Goal: Task Accomplishment & Management: Manage account settings

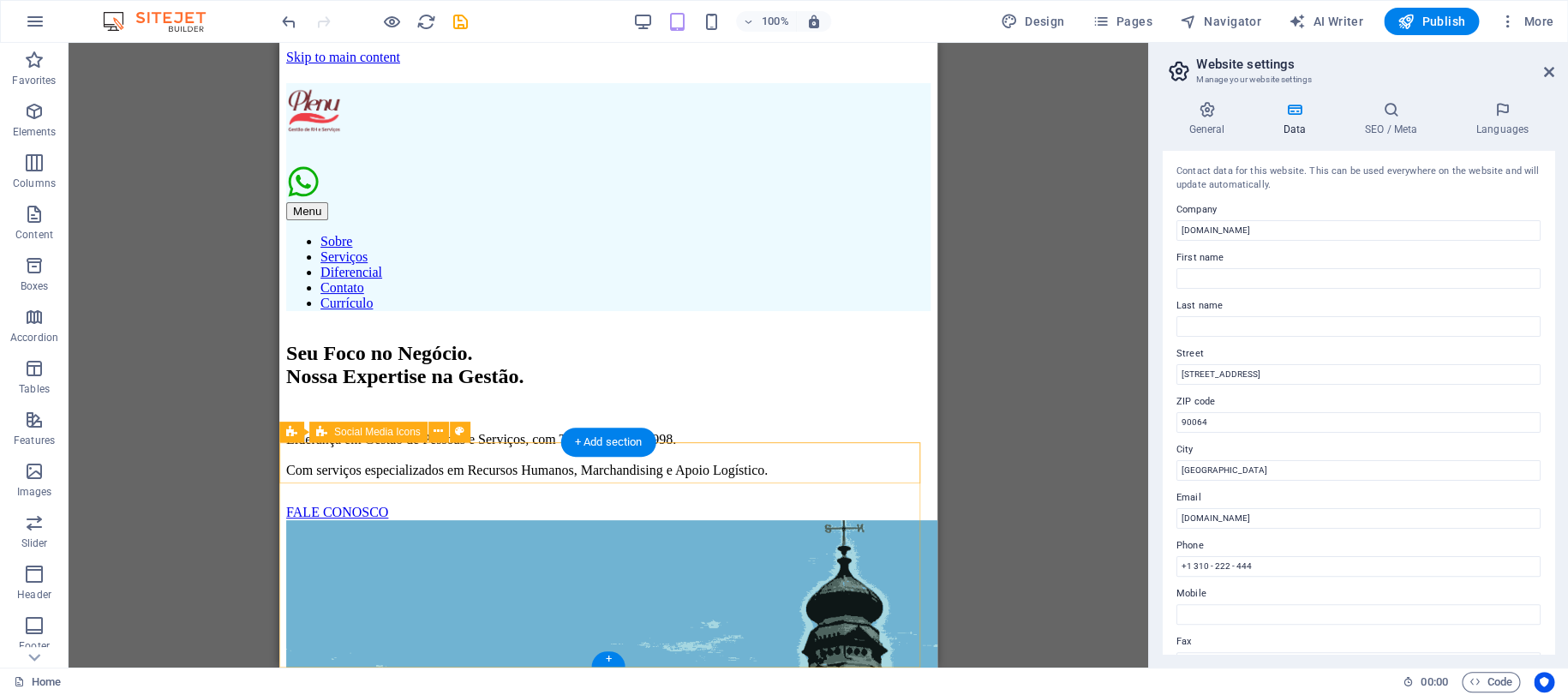
scroll to position [8185, 0]
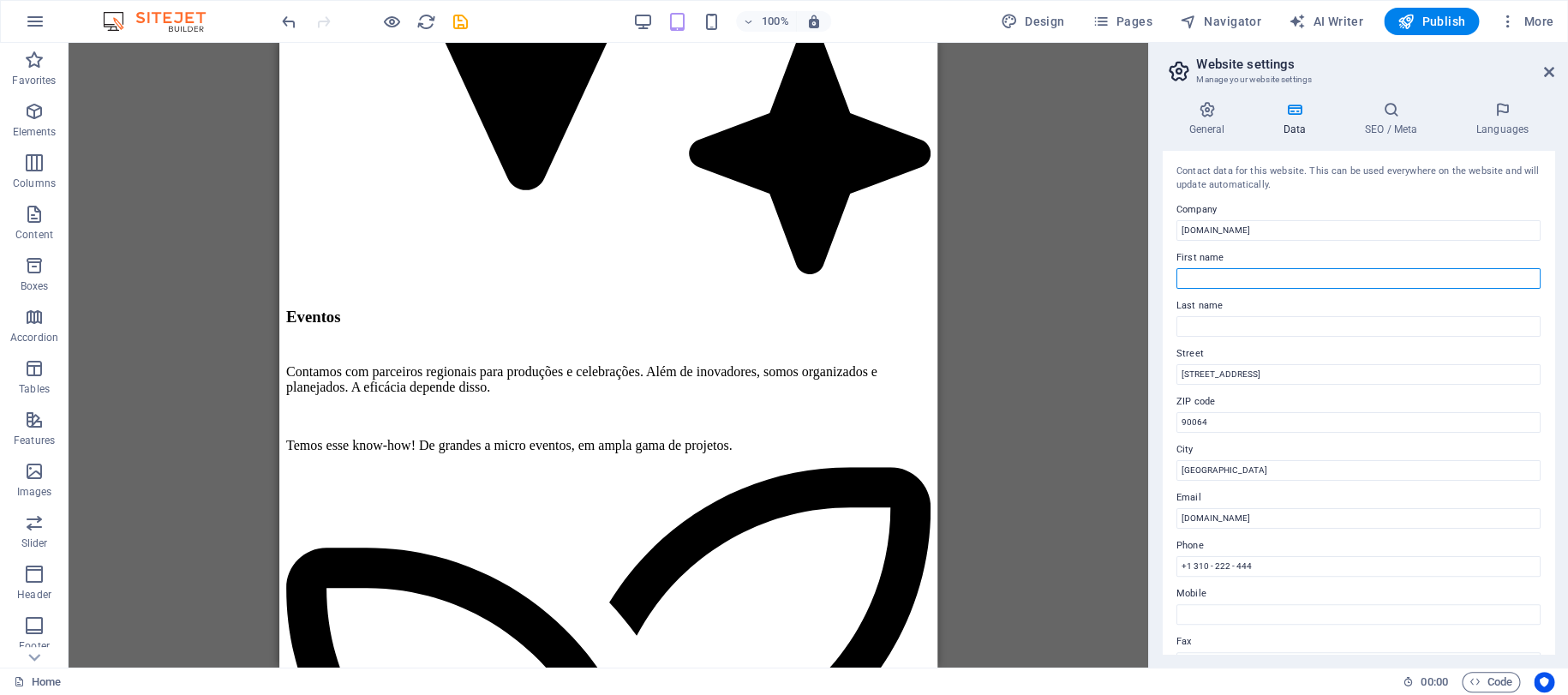
click at [1208, 269] on input "First name" at bounding box center [1358, 278] width 364 height 21
click at [463, 22] on icon "save" at bounding box center [461, 21] width 20 height 20
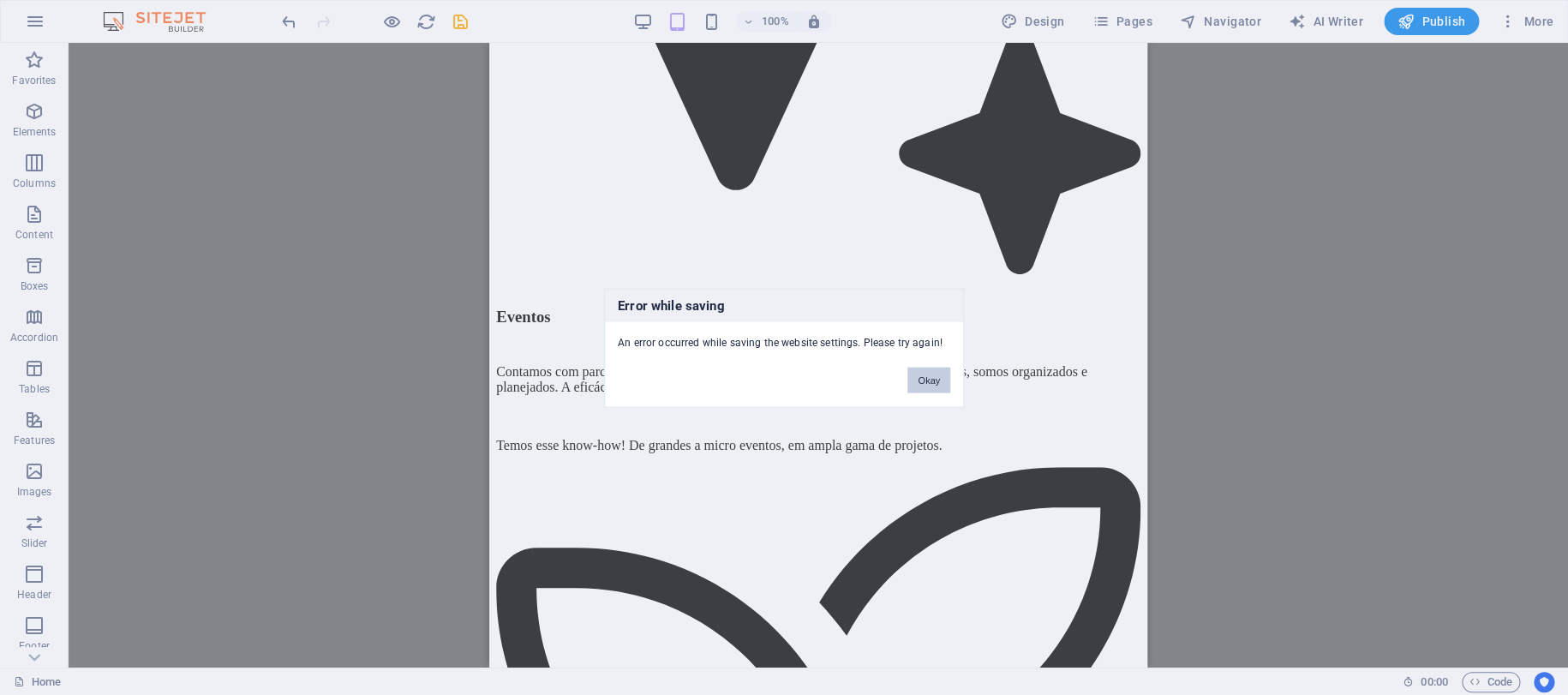
click at [925, 379] on button "Okay" at bounding box center [929, 380] width 43 height 26
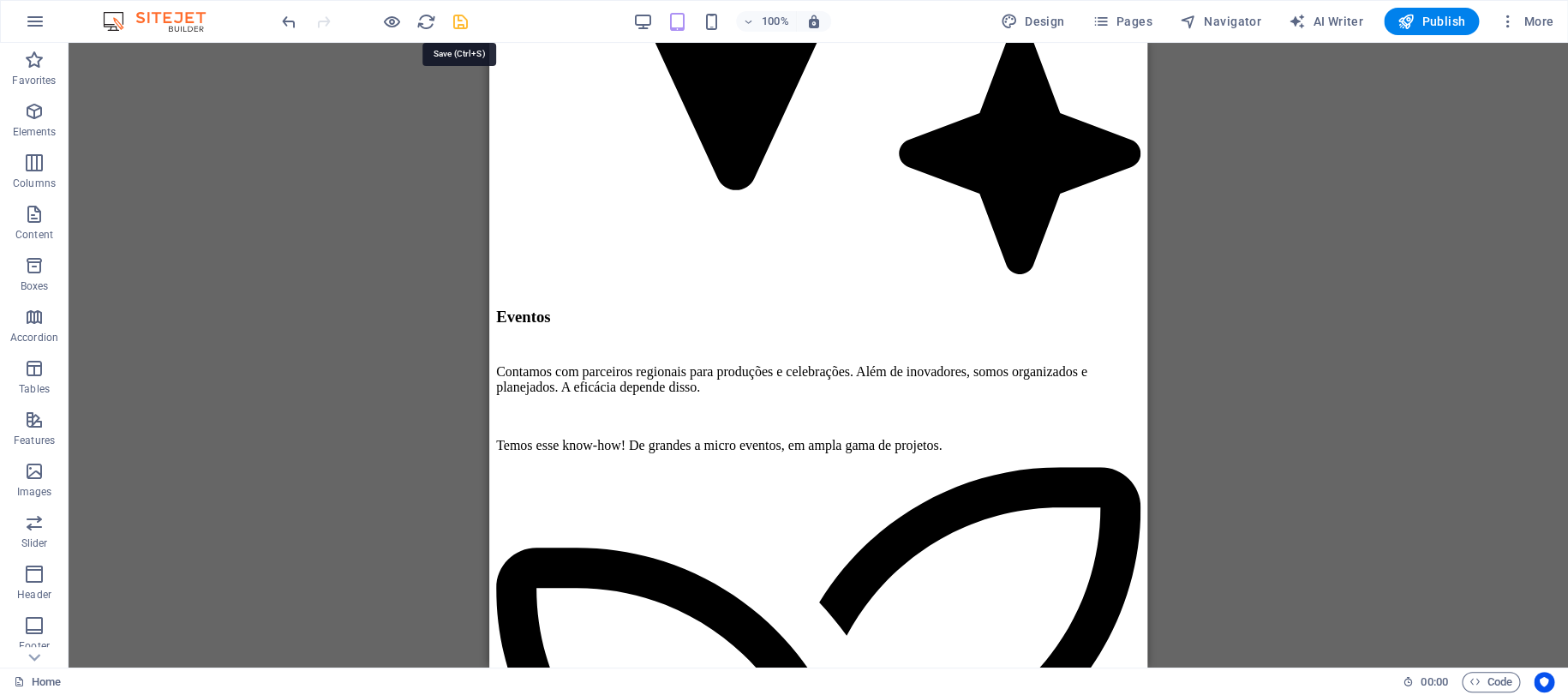
click at [460, 24] on icon "save" at bounding box center [461, 21] width 20 height 20
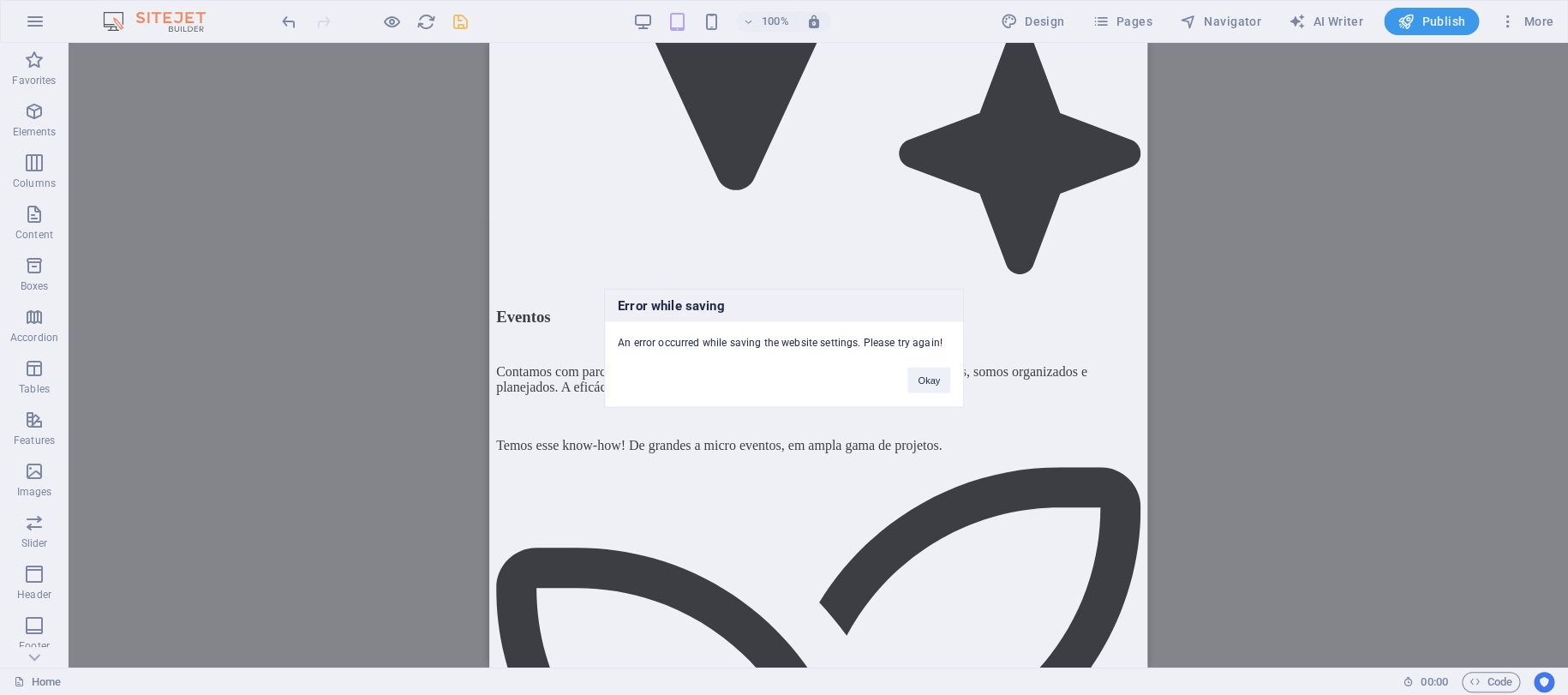
click at [428, 72] on div "Error while saving An error occurred while saving the website settings. Please …" at bounding box center [784, 348] width 1568 height 695
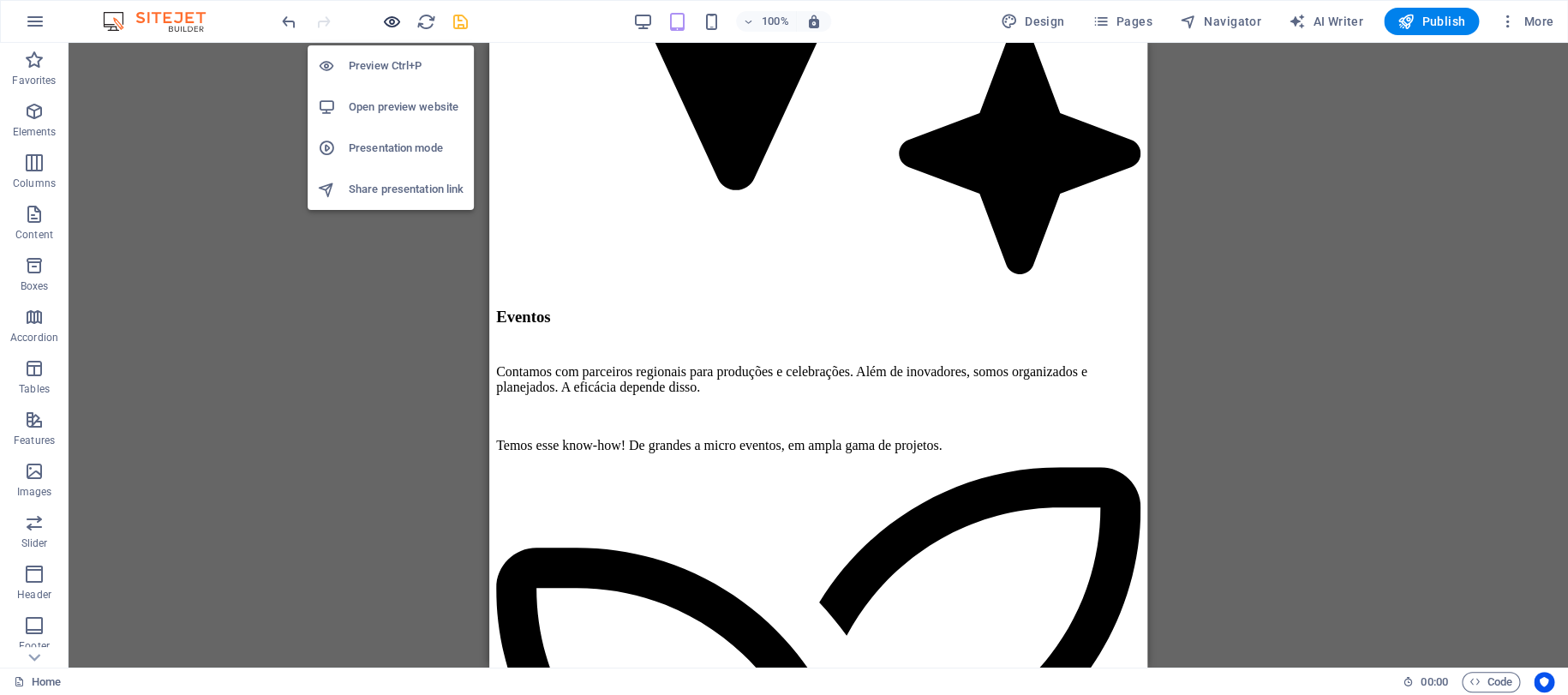
click at [393, 16] on icon "button" at bounding box center [392, 21] width 20 height 20
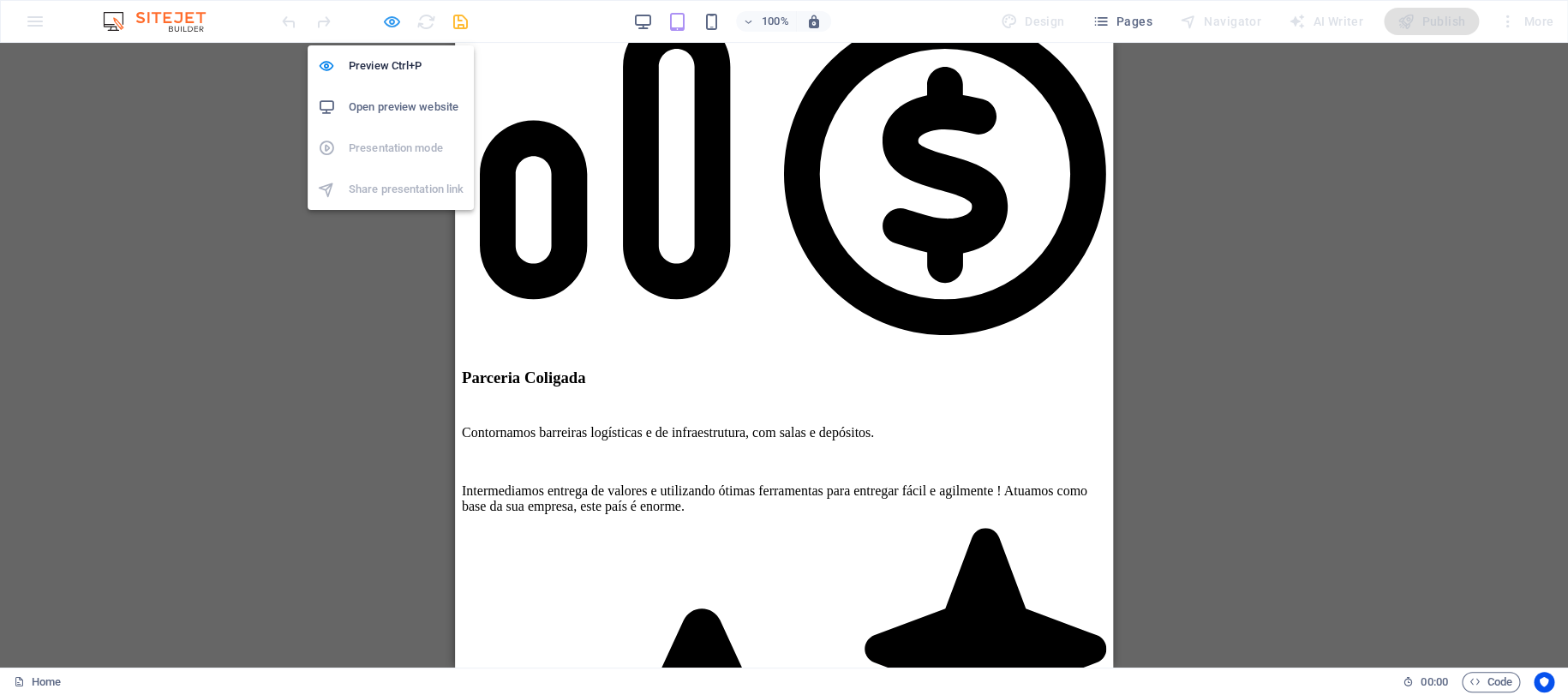
click at [393, 16] on icon "button" at bounding box center [392, 21] width 20 height 20
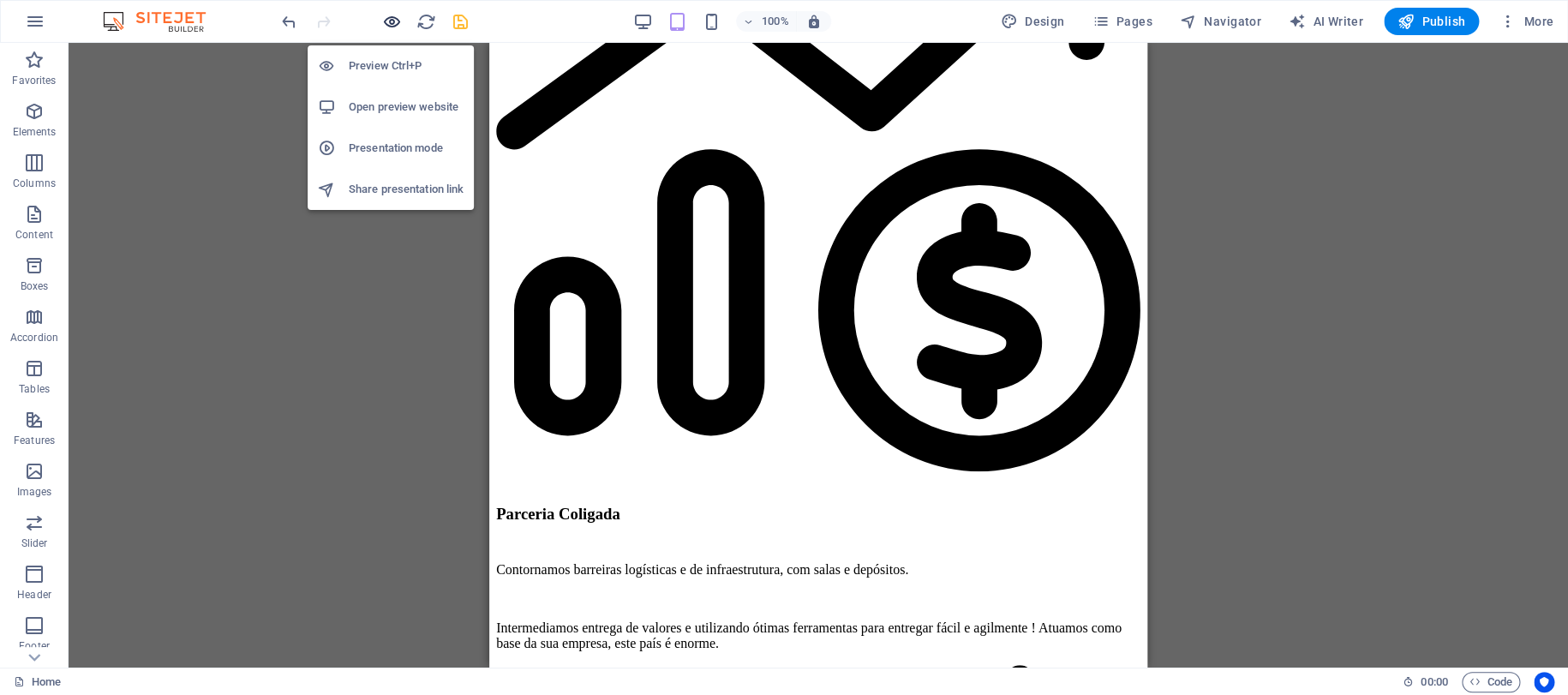
scroll to position [8185, 0]
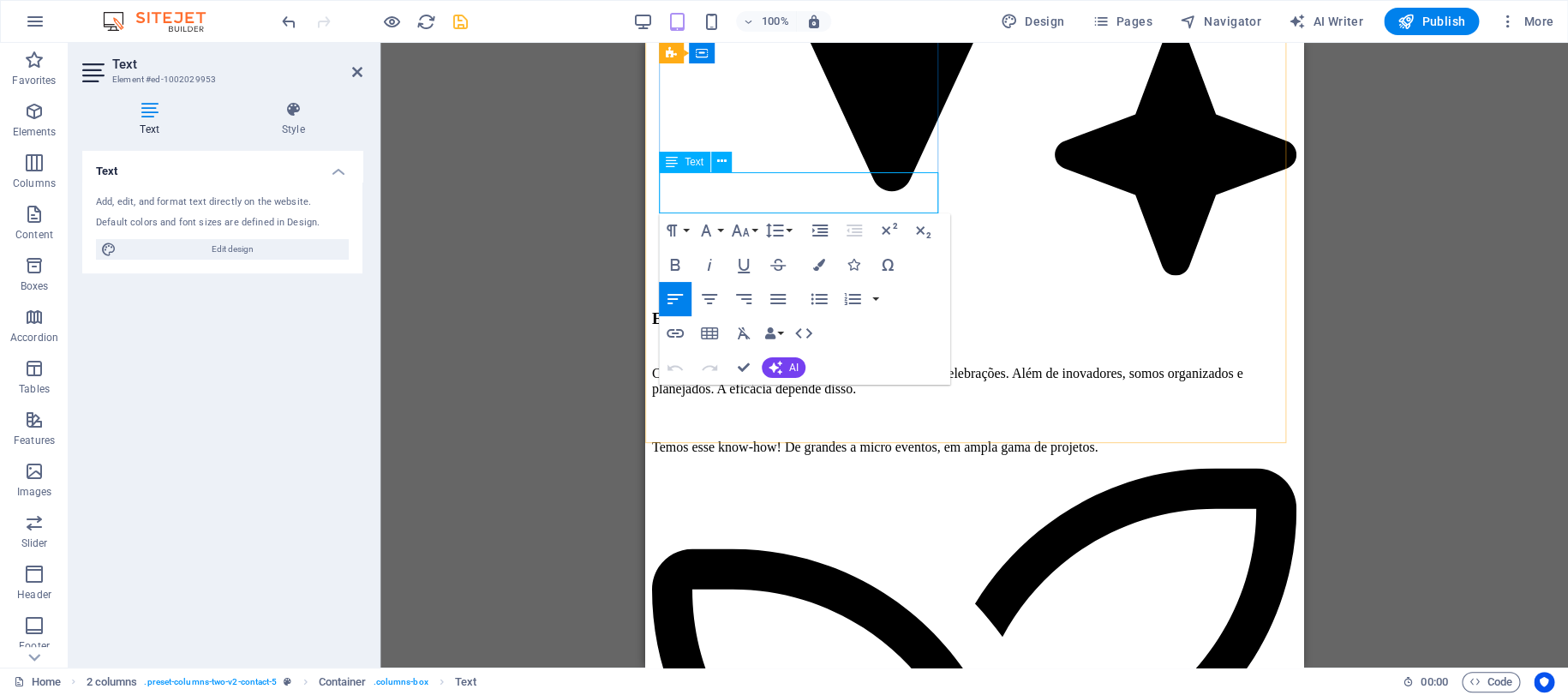
click at [463, 21] on icon "save" at bounding box center [461, 21] width 20 height 20
checkbox input "false"
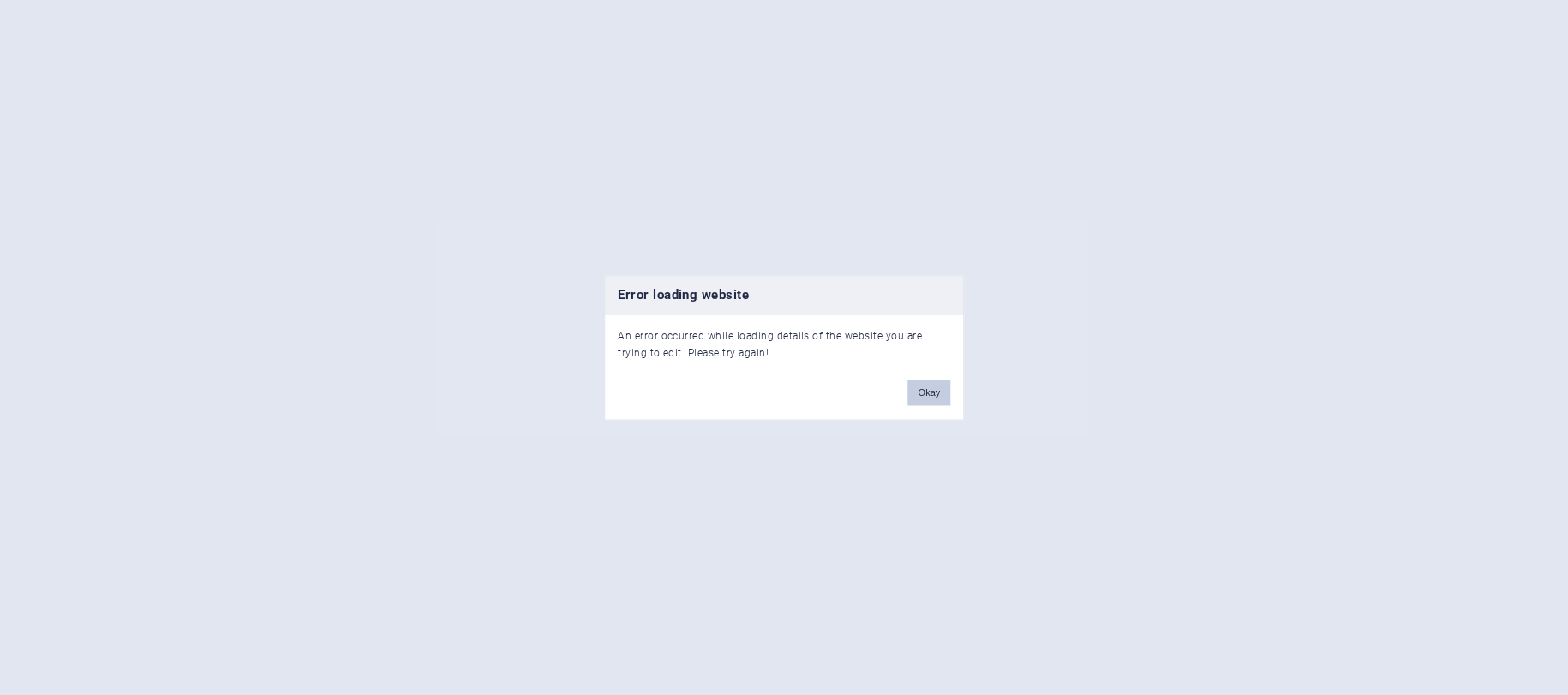
click at [926, 391] on button "Okay" at bounding box center [929, 392] width 43 height 26
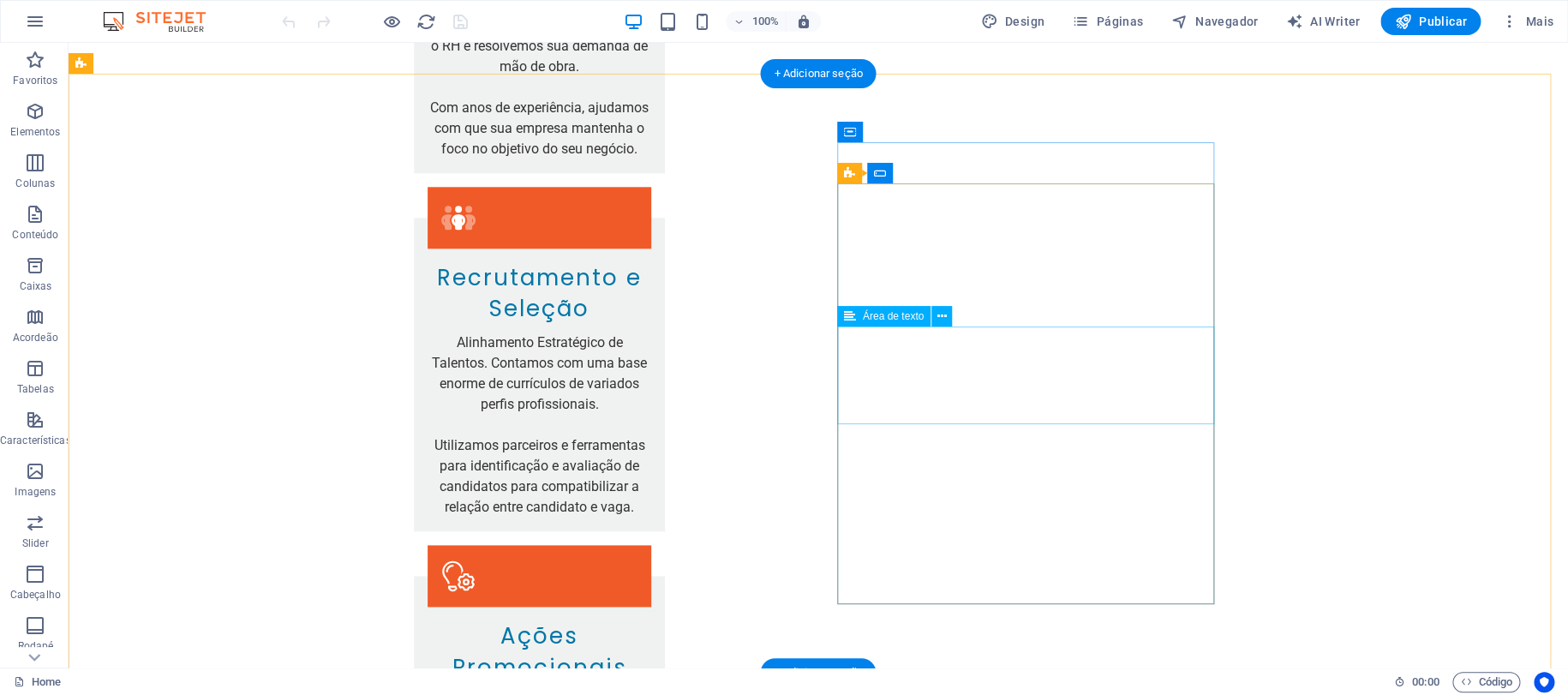
scroll to position [7643, 0]
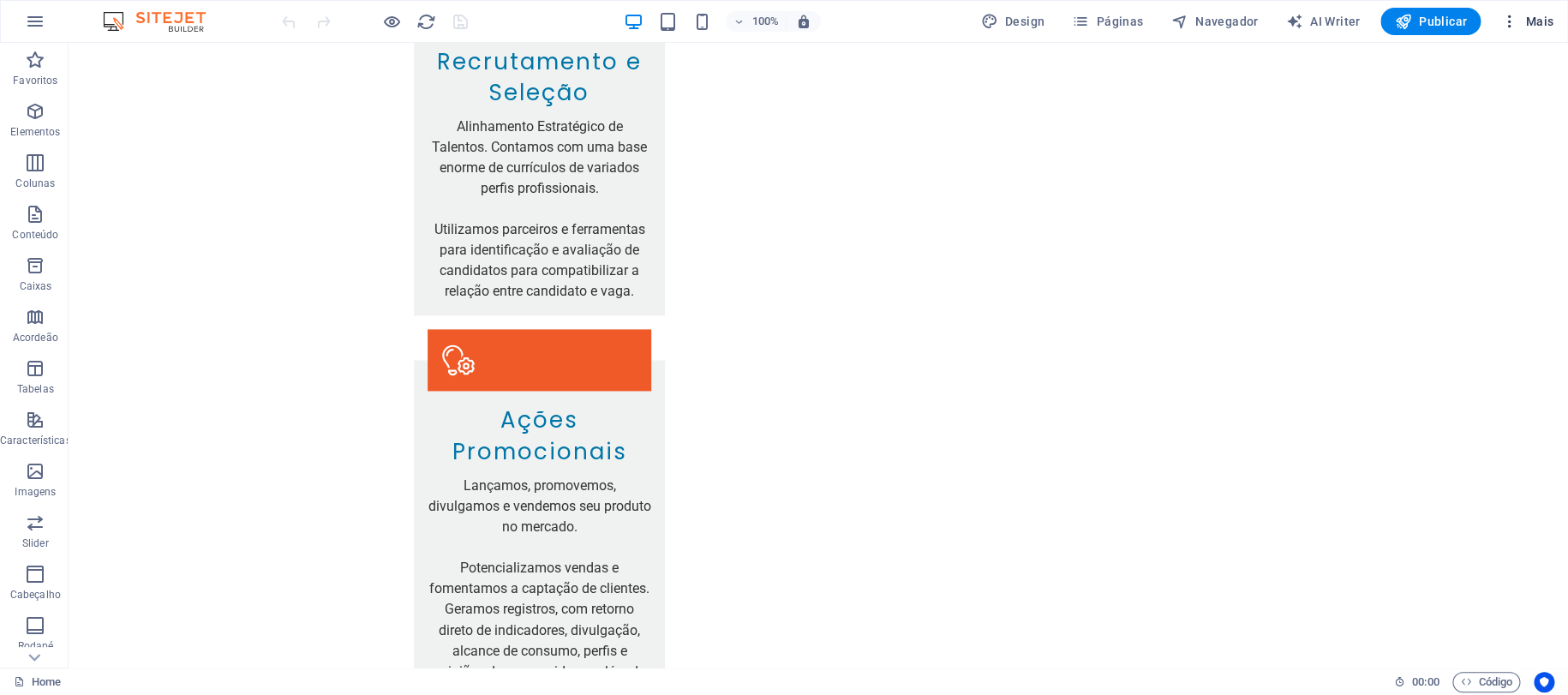
click at [1505, 21] on icon "button" at bounding box center [1509, 21] width 17 height 17
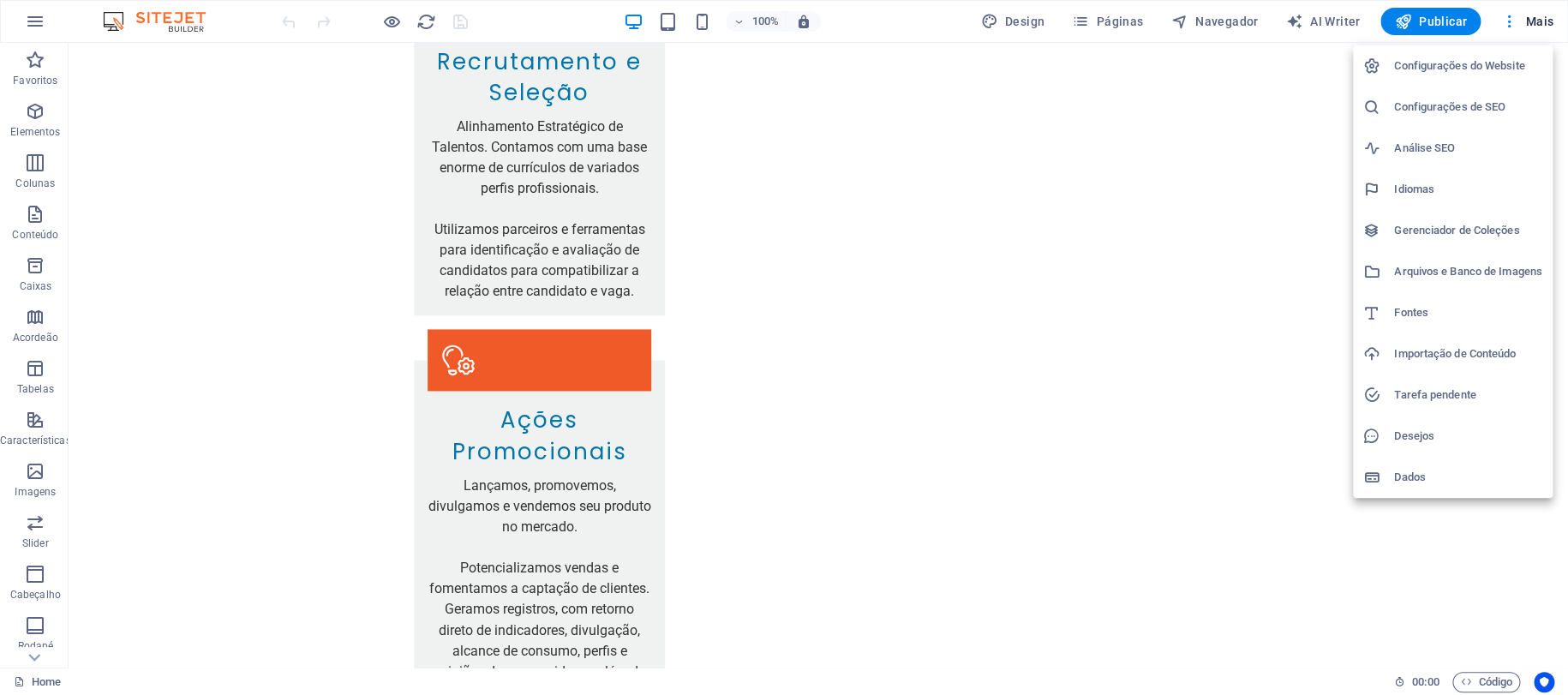
click at [1455, 74] on h6 "Configurações do Website" at bounding box center [1468, 65] width 148 height 21
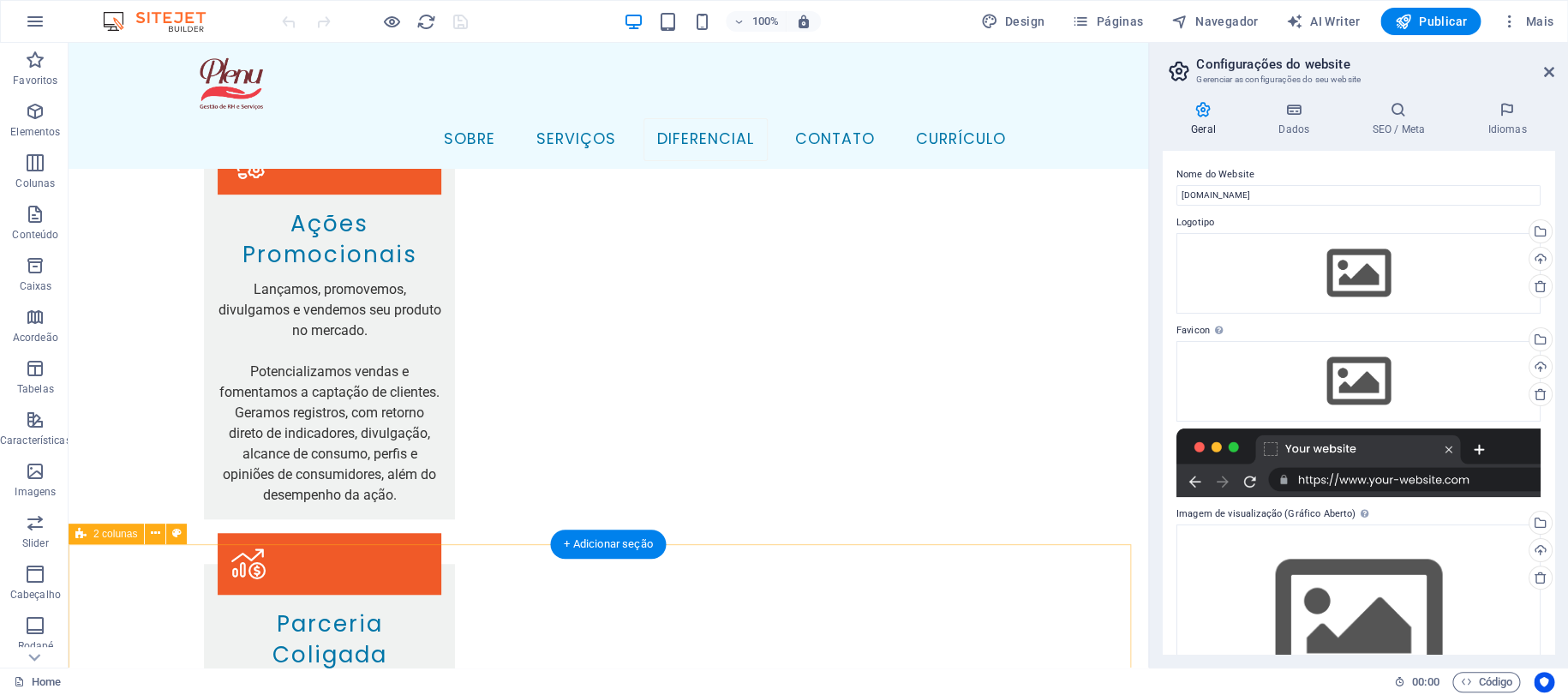
scroll to position [6500, 0]
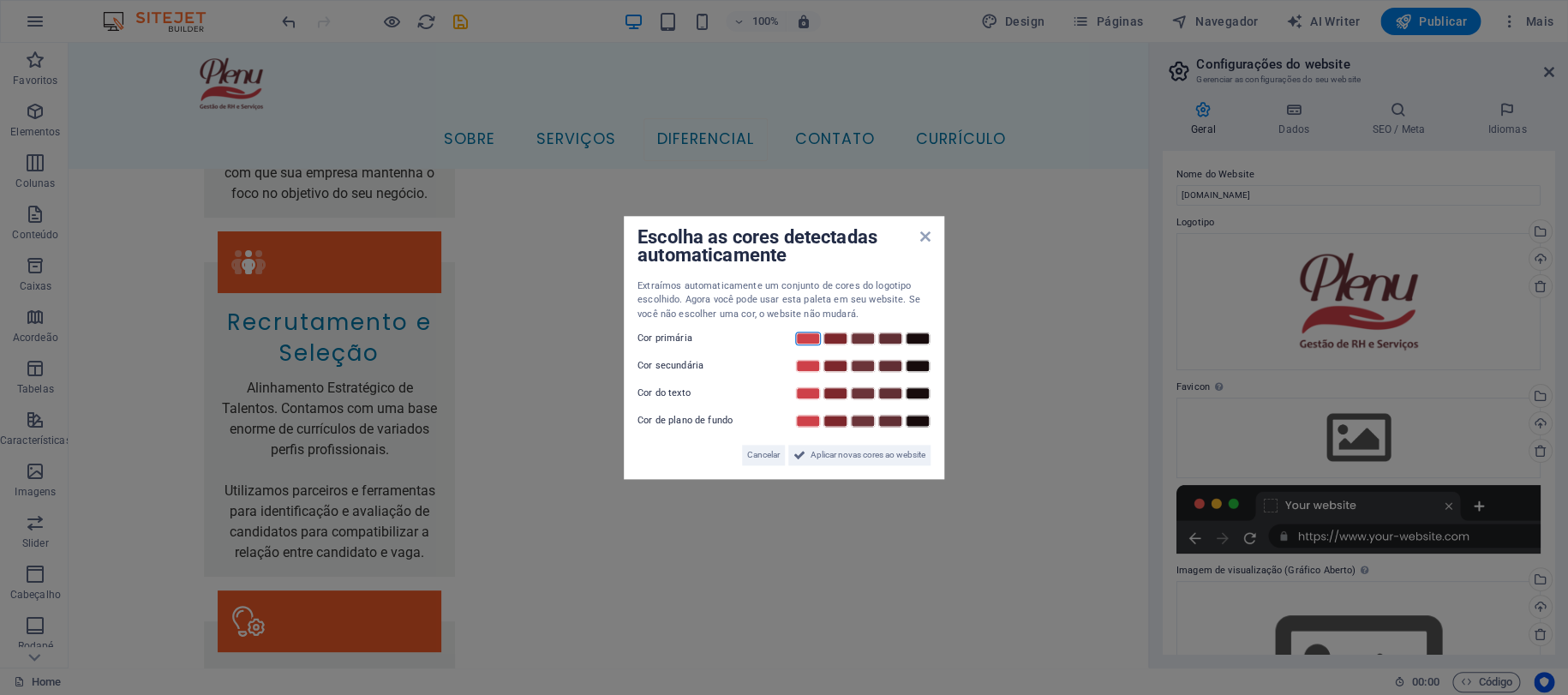
click at [808, 336] on link at bounding box center [807, 338] width 26 height 13
click at [838, 366] on link at bounding box center [835, 365] width 26 height 13
click at [897, 396] on link at bounding box center [889, 393] width 26 height 13
click at [839, 454] on span "Aplicar novas cores ao website" at bounding box center [868, 455] width 115 height 21
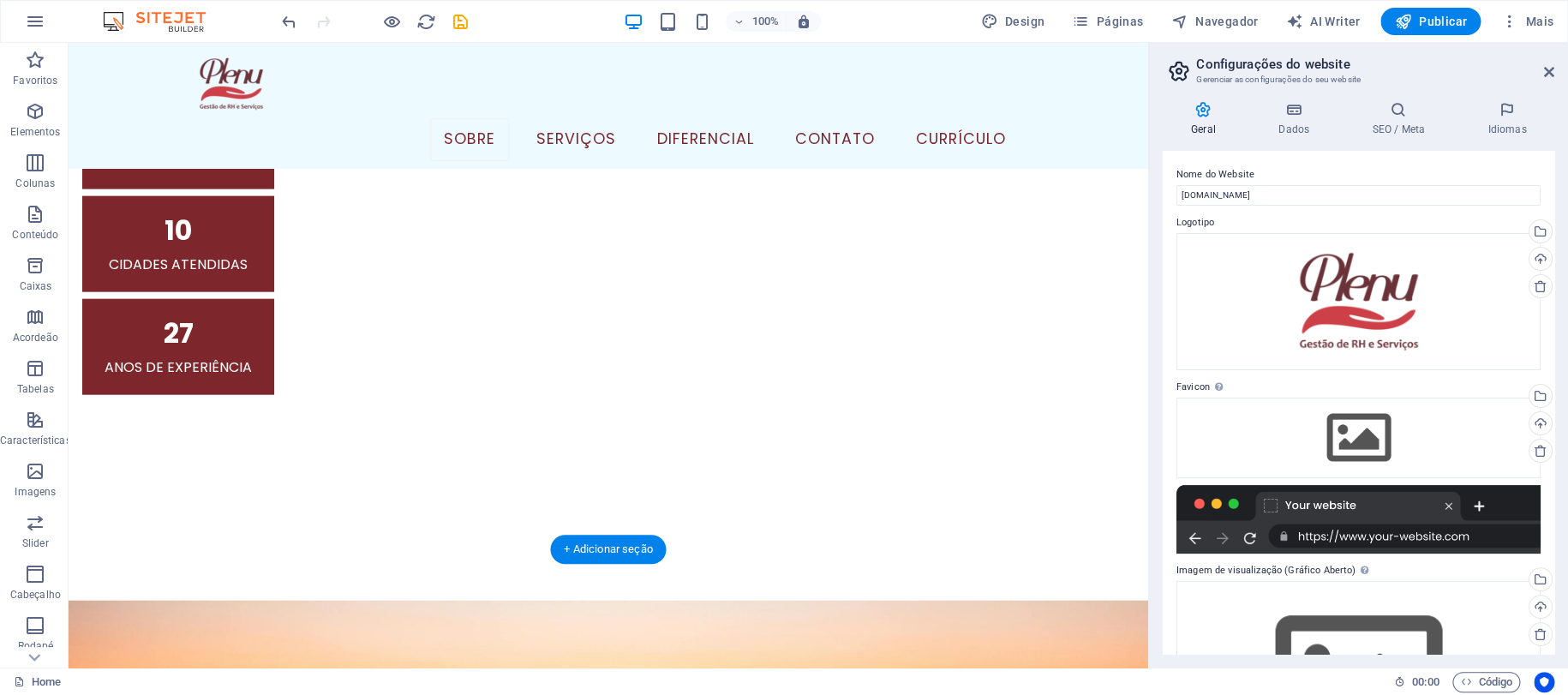
scroll to position [2501, 0]
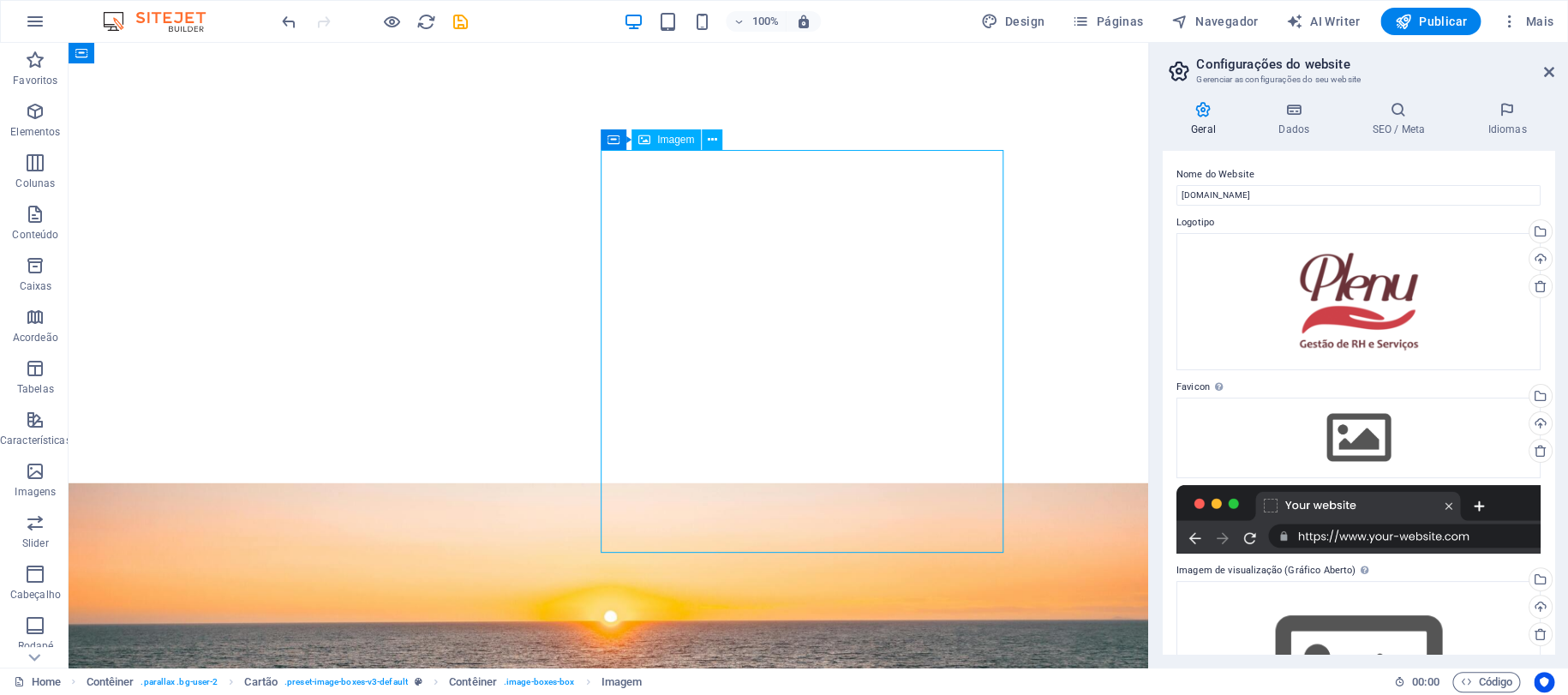
select select "vw"
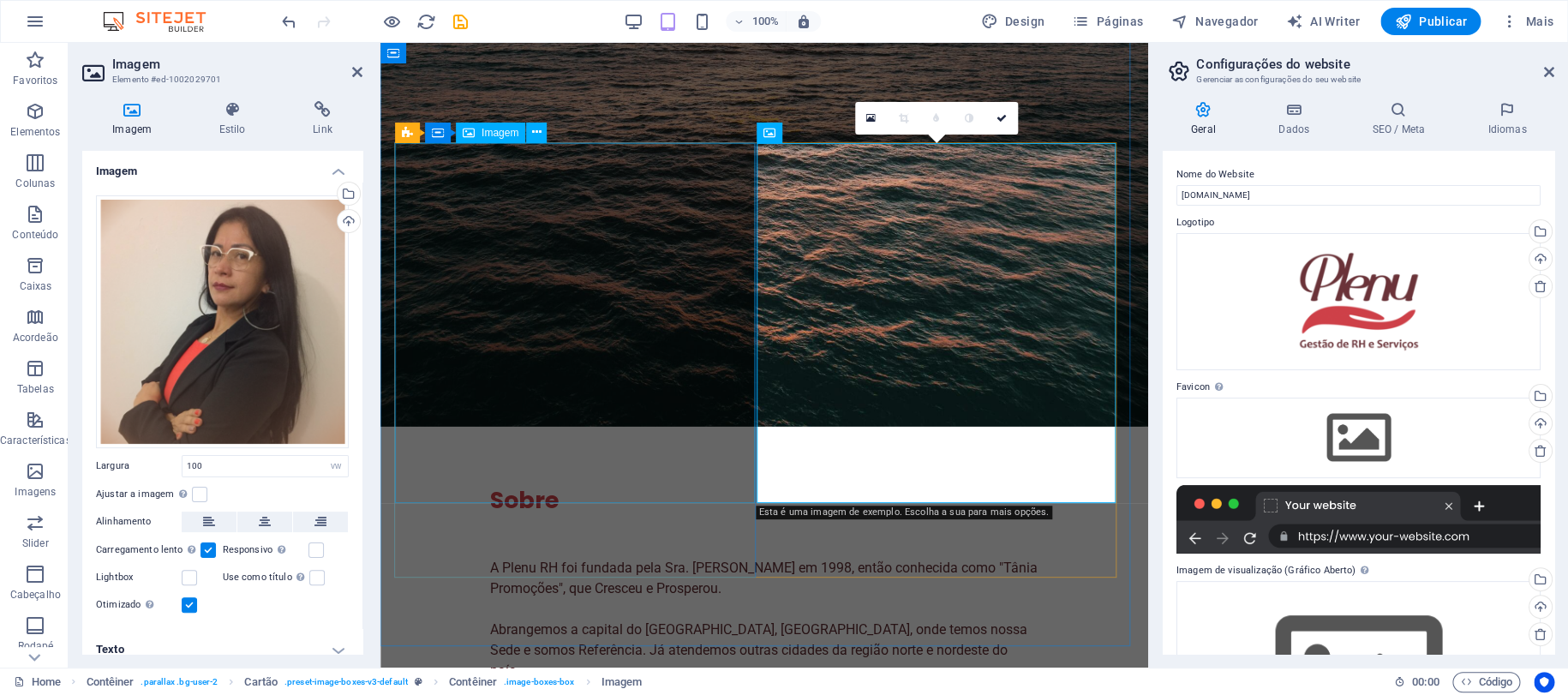
scroll to position [2600, 0]
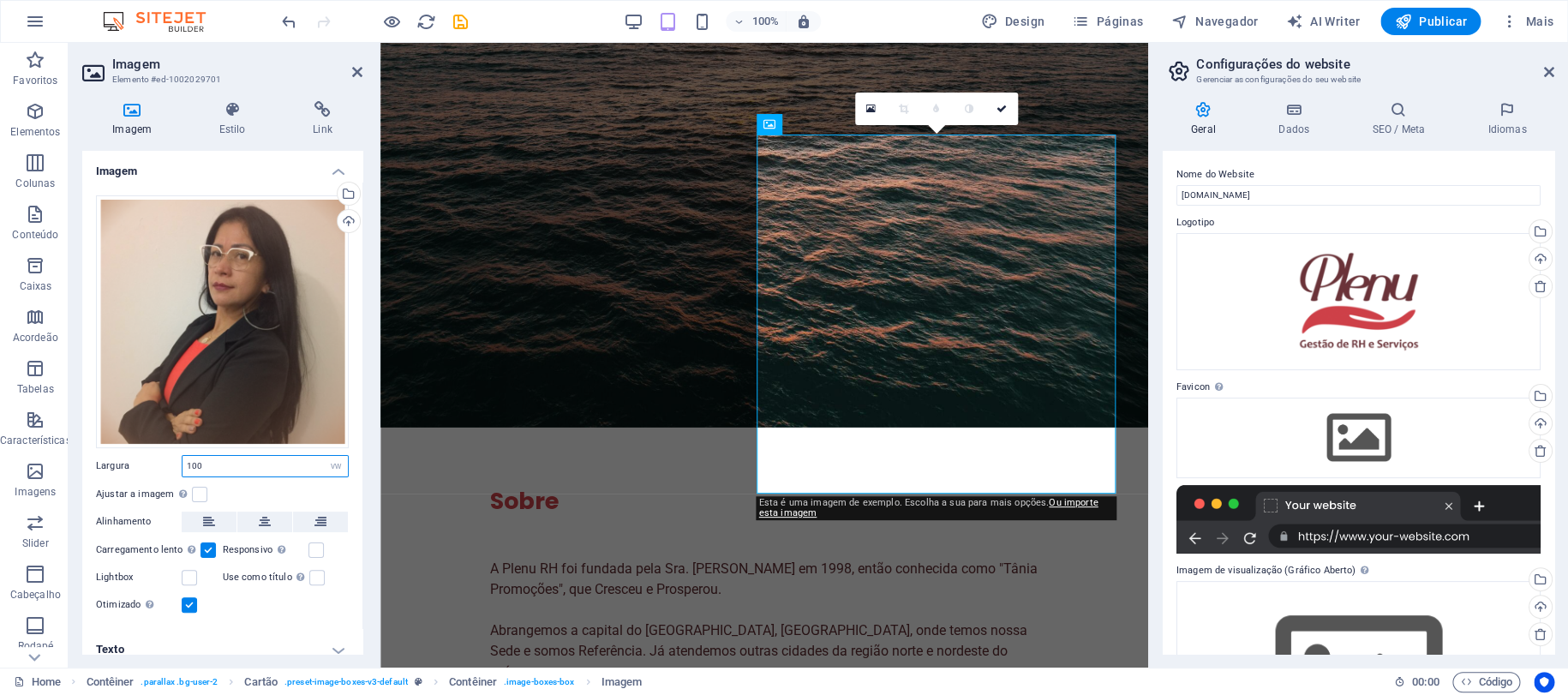
click at [222, 462] on input "100" at bounding box center [264, 465] width 165 height 21
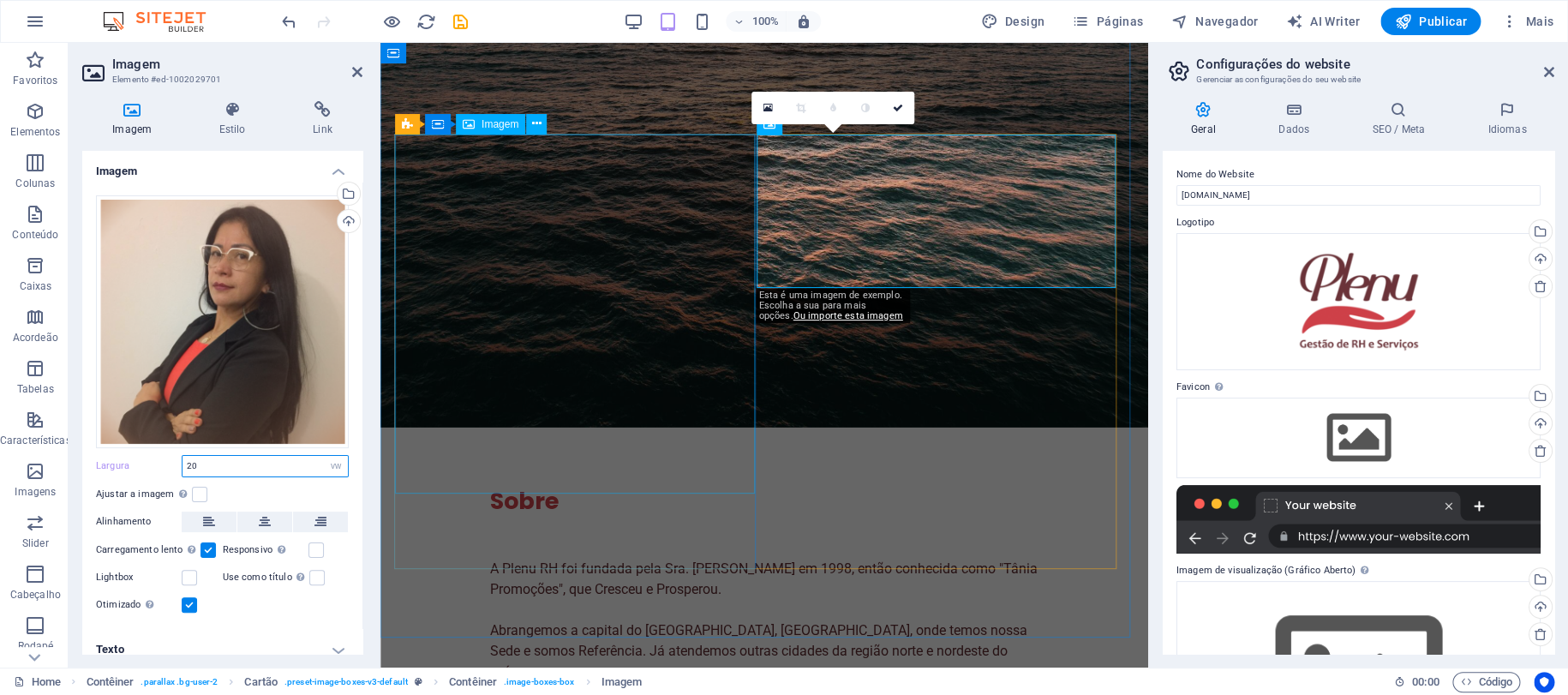
type input "20"
select select "vw"
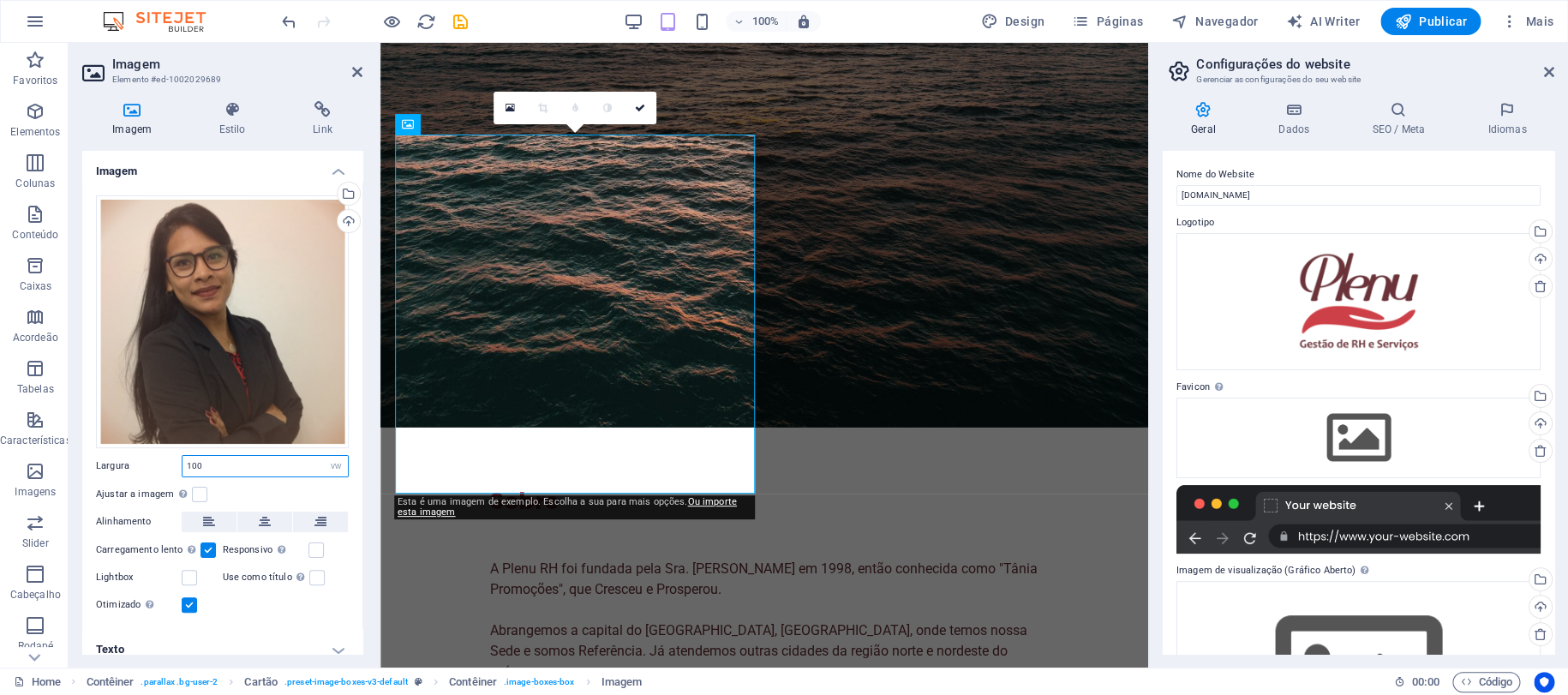
drag, startPoint x: 231, startPoint y: 464, endPoint x: 134, endPoint y: 462, distance: 97.0
click at [134, 462] on div "Largura 100 Padrão automático px rem % em vh vw" at bounding box center [221, 465] width 253 height 22
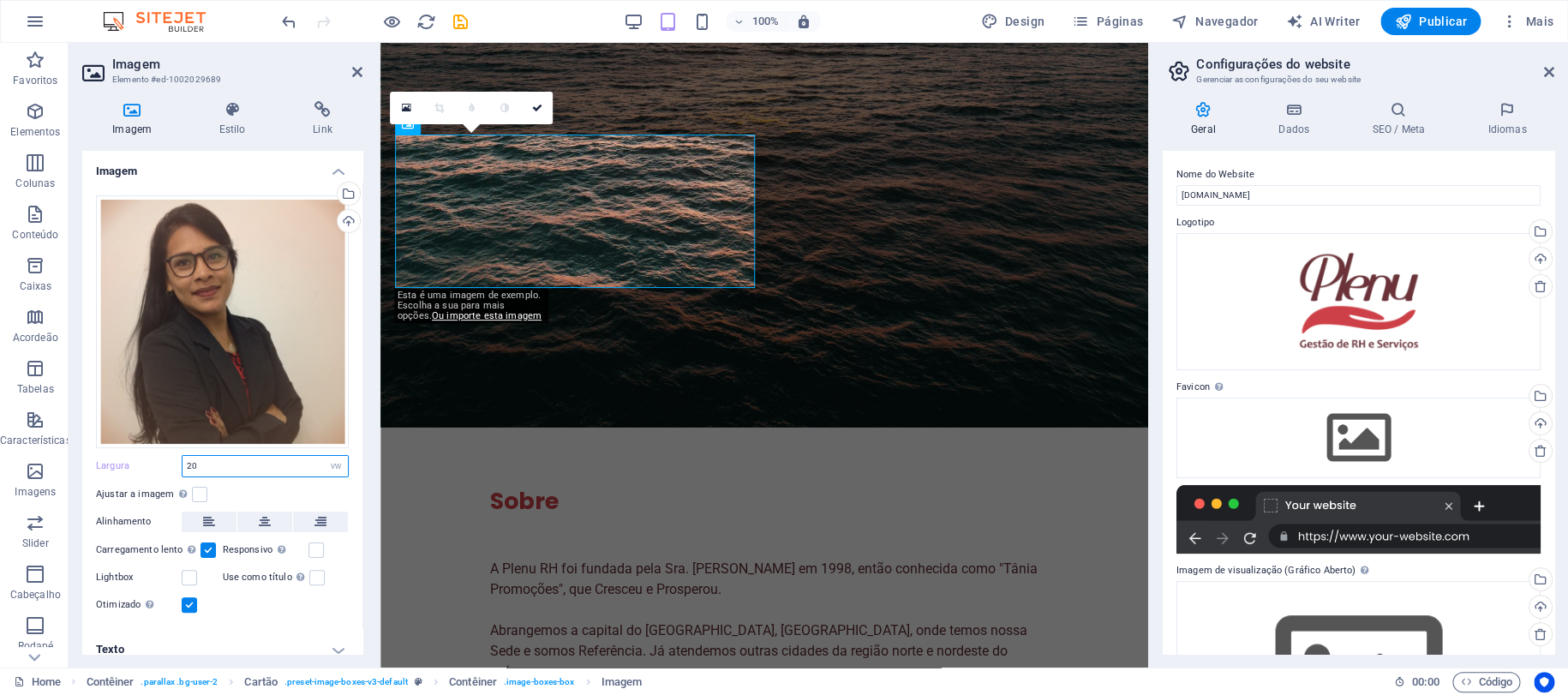
type input "20"
click at [644, 10] on div "100%" at bounding box center [722, 21] width 198 height 28
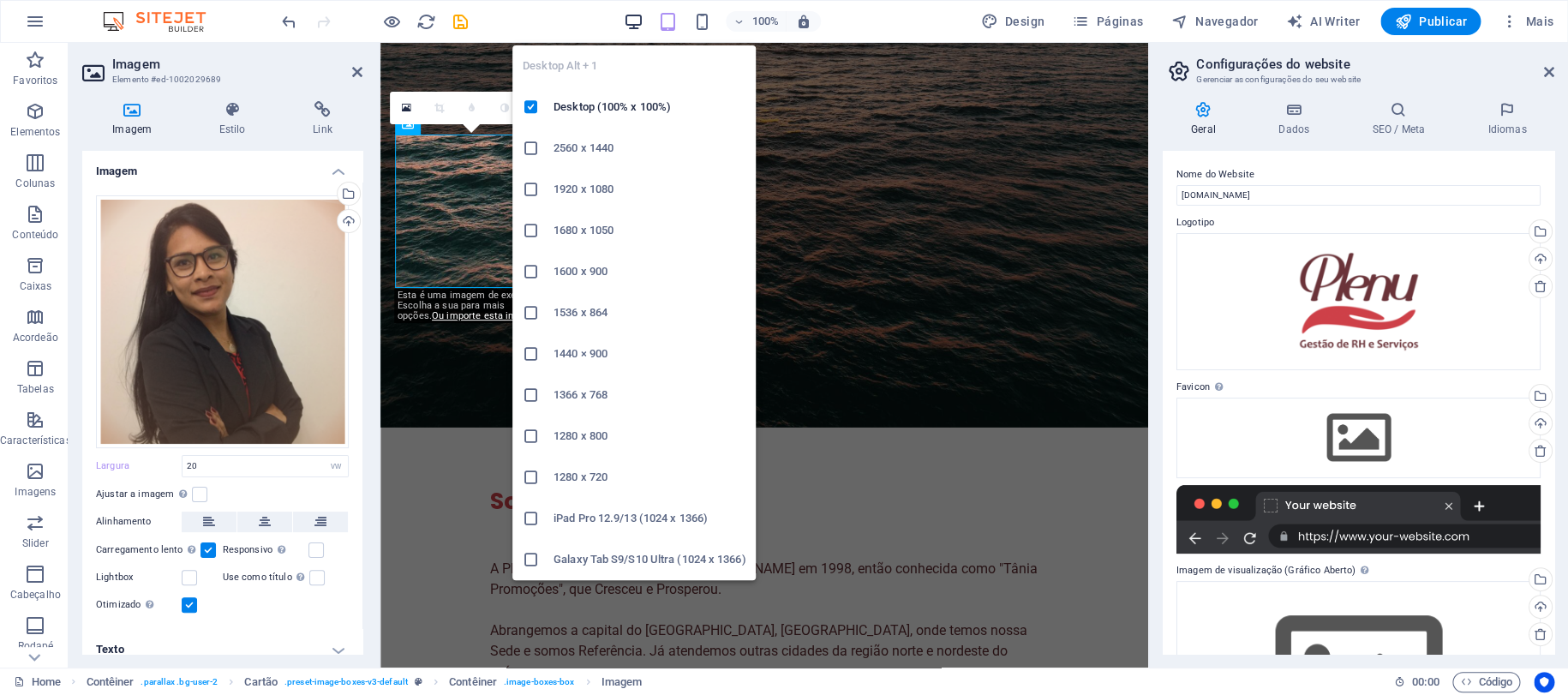
click at [636, 12] on icon "button" at bounding box center [633, 21] width 20 height 20
click at [635, 22] on icon "button" at bounding box center [633, 21] width 20 height 20
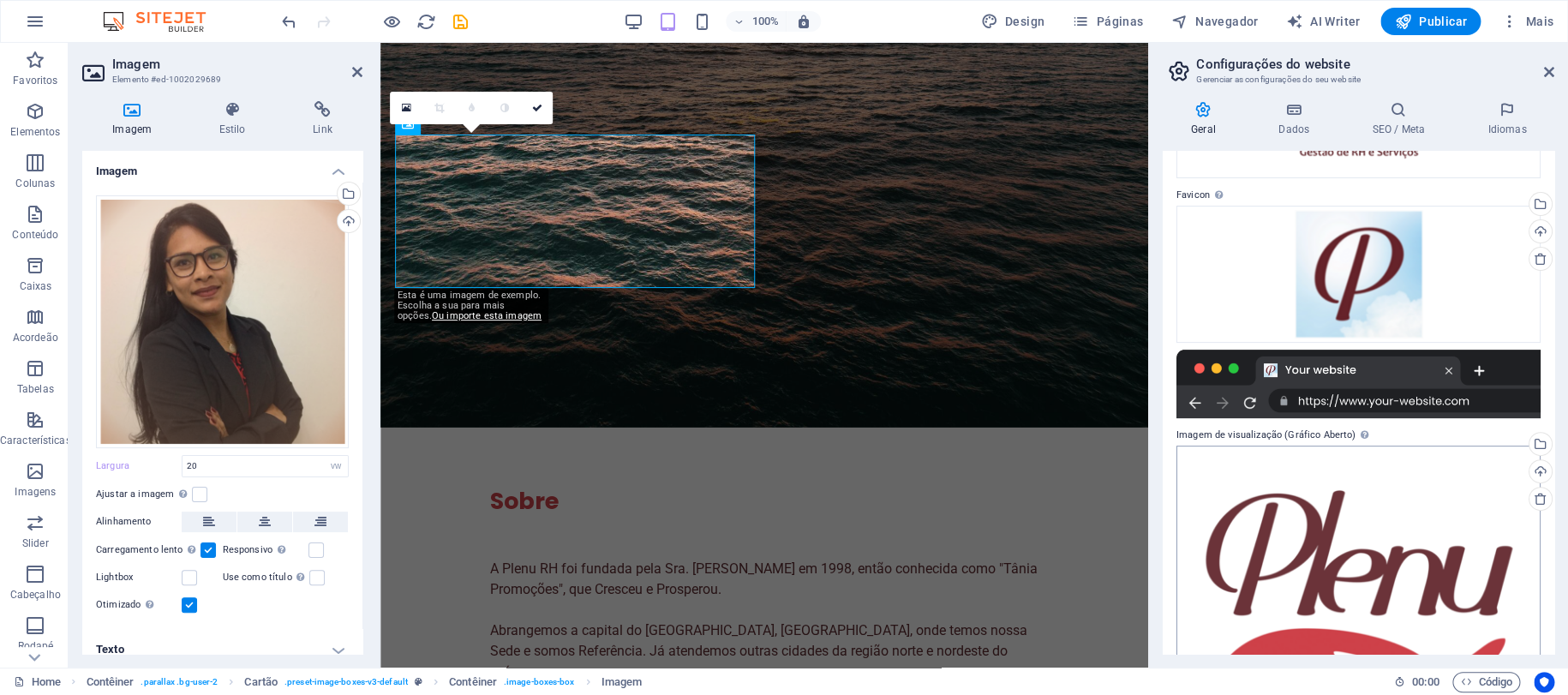
scroll to position [339, 0]
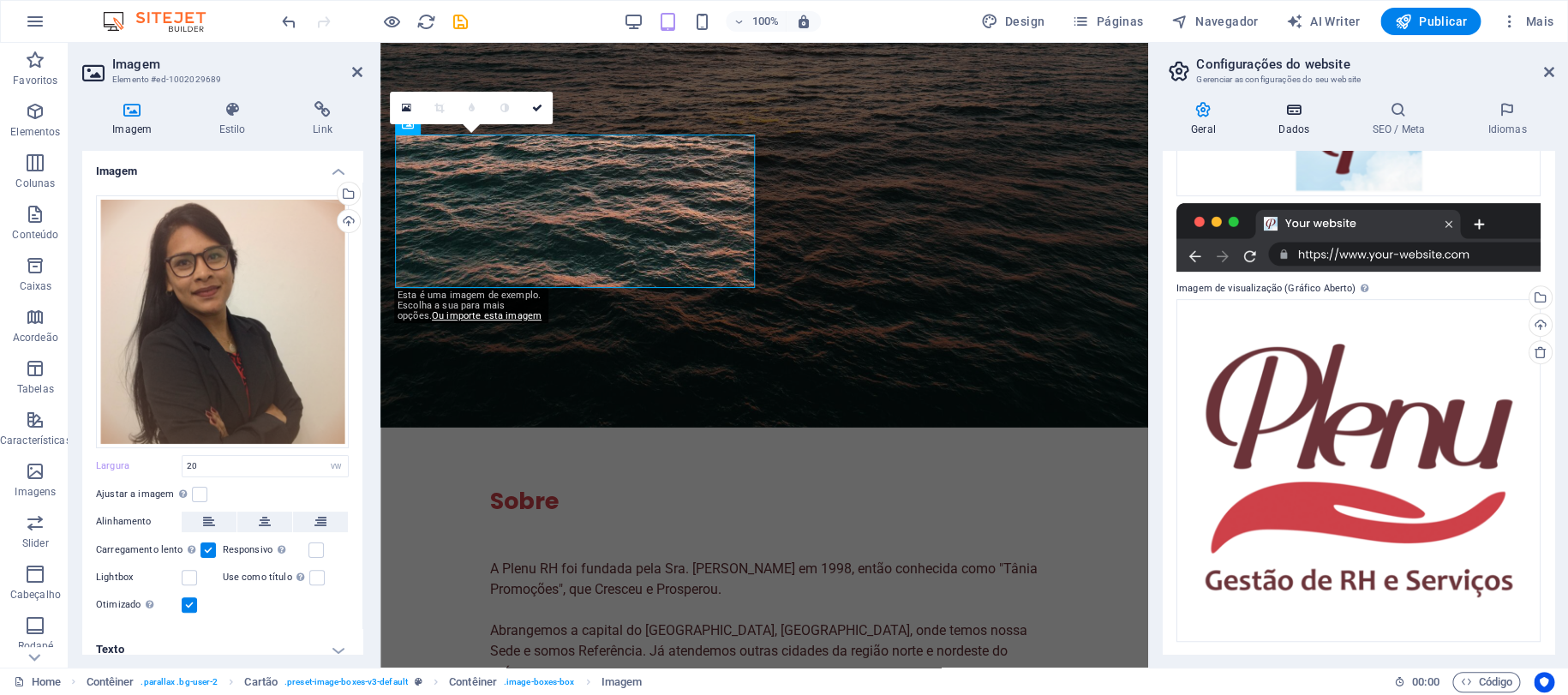
click at [1295, 121] on h4 "Dados" at bounding box center [1297, 119] width 94 height 36
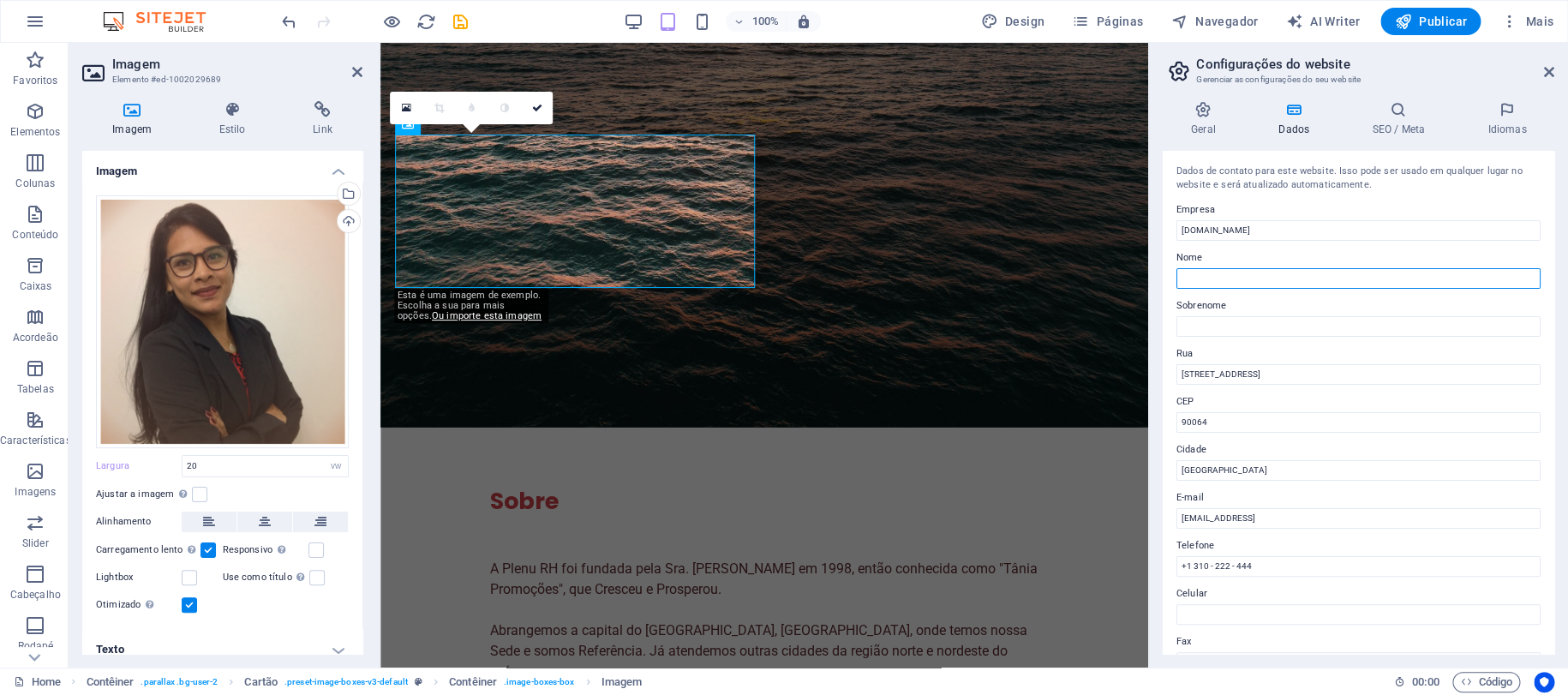
click at [1247, 287] on input "Nome" at bounding box center [1358, 278] width 364 height 21
type input "Plenu"
type input "RH"
click at [1253, 275] on input "Plenu" at bounding box center [1358, 278] width 364 height 21
paste input "RH"
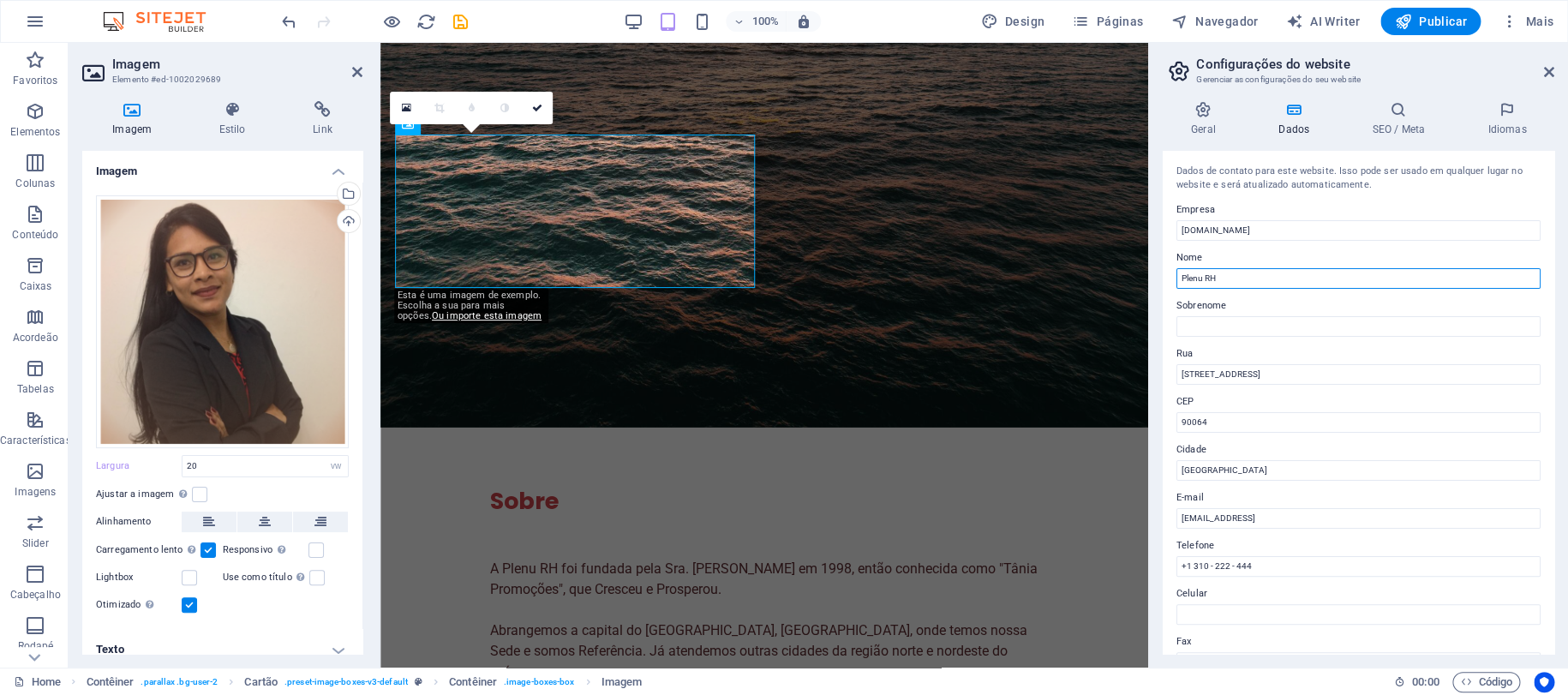
type input "Plenu RH"
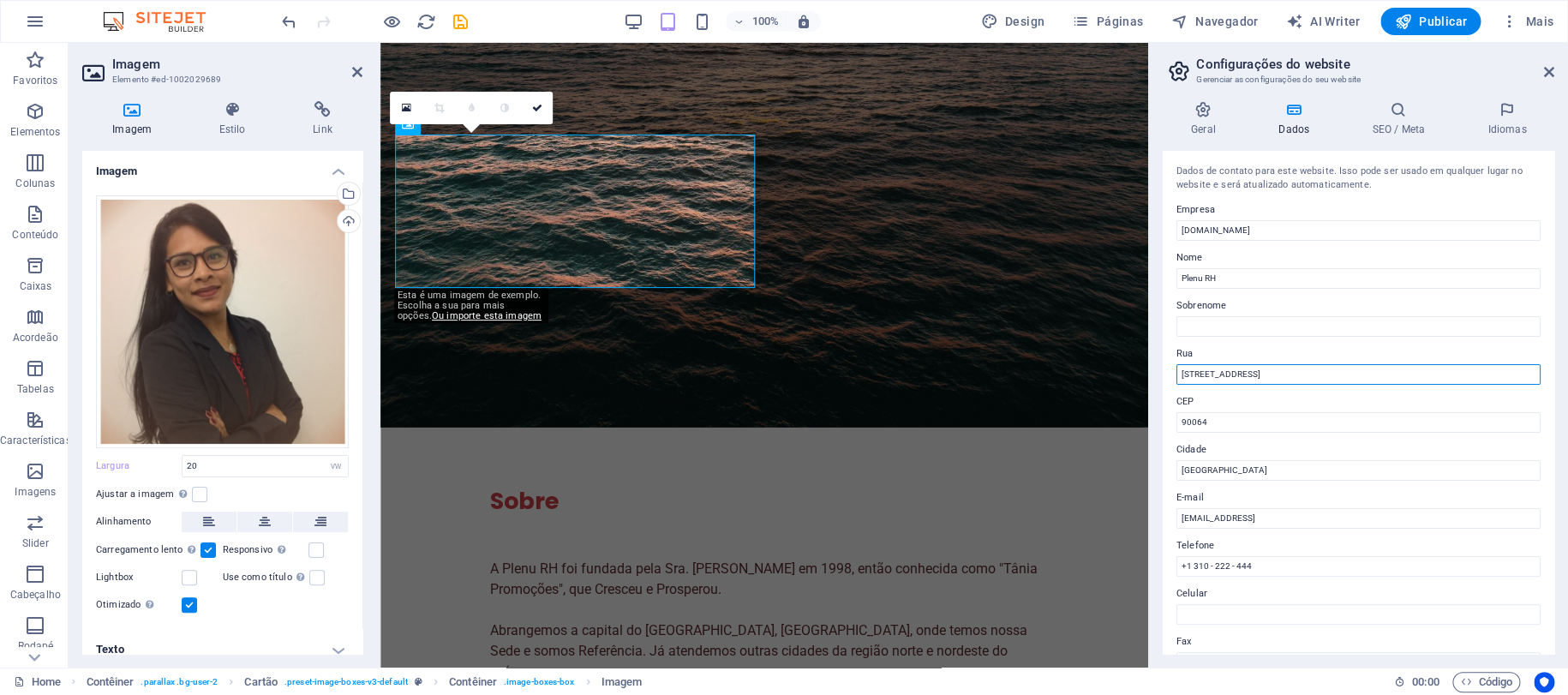
drag, startPoint x: 1684, startPoint y: 412, endPoint x: 1064, endPoint y: 379, distance: 620.9
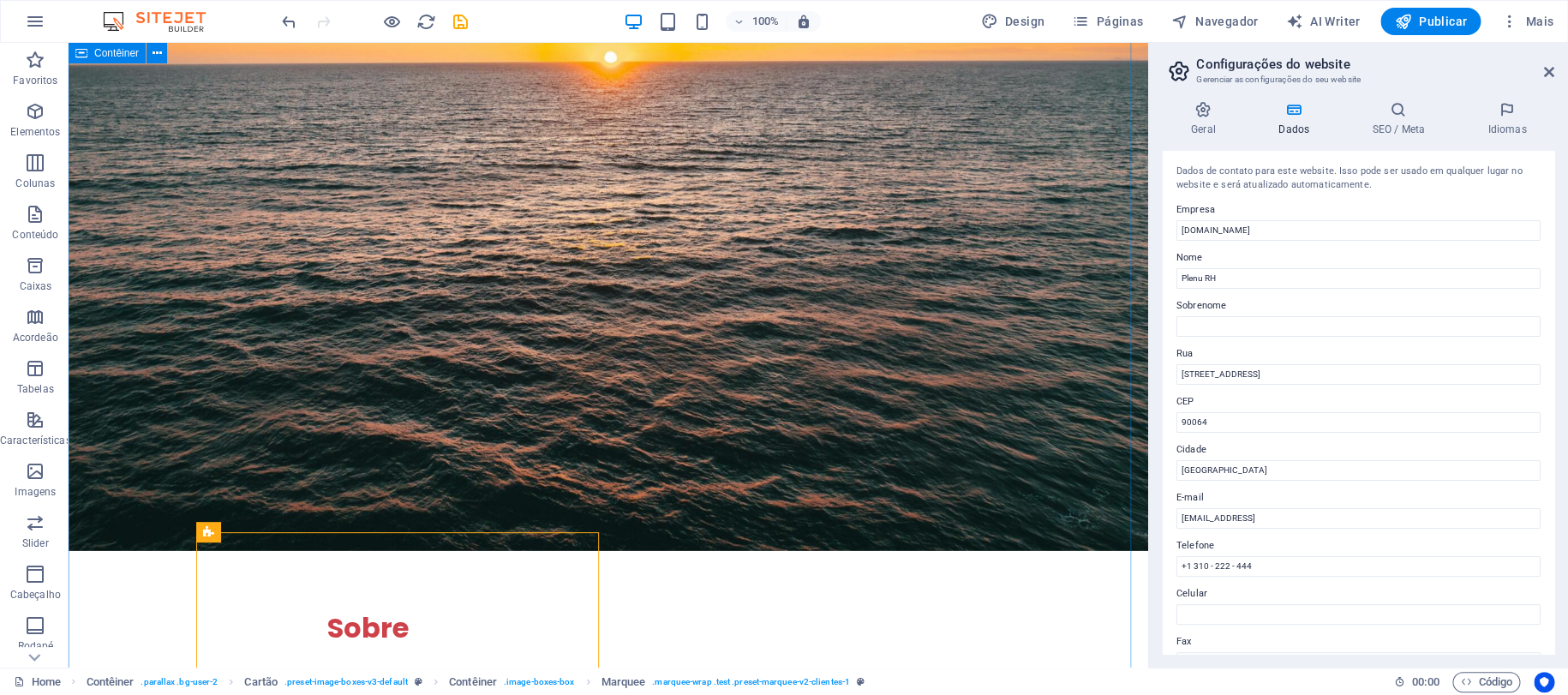
scroll to position [2511, 0]
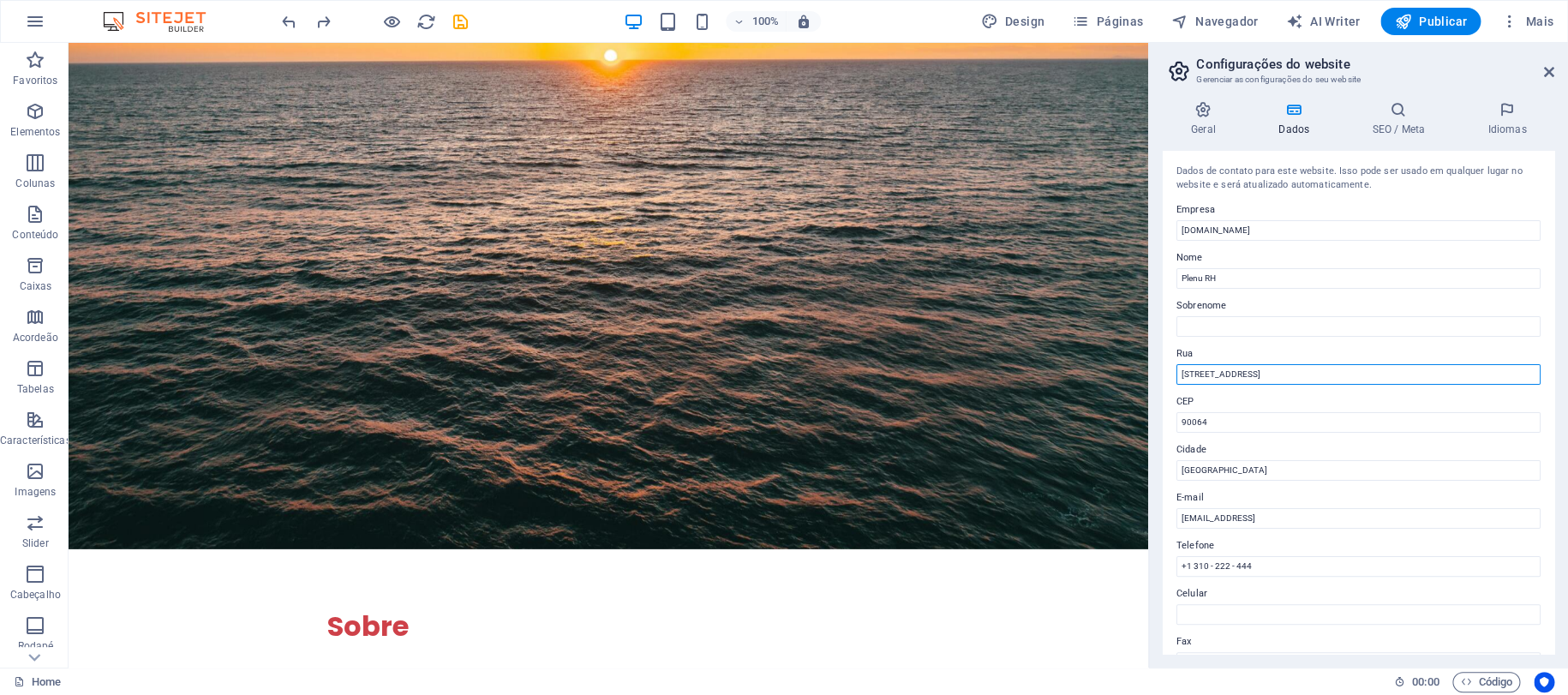
click at [1337, 373] on input "[STREET_ADDRESS]" at bounding box center [1358, 374] width 364 height 21
paste input "Av. José Bonifácio, 382 - São Brás, Belém - PA, CEP: 66063-075"
type input "Av. José Bonifácio, 382 - São Brás"
paste input ", Belém - PA, CEP: 66063-075"
type input "66063-075"
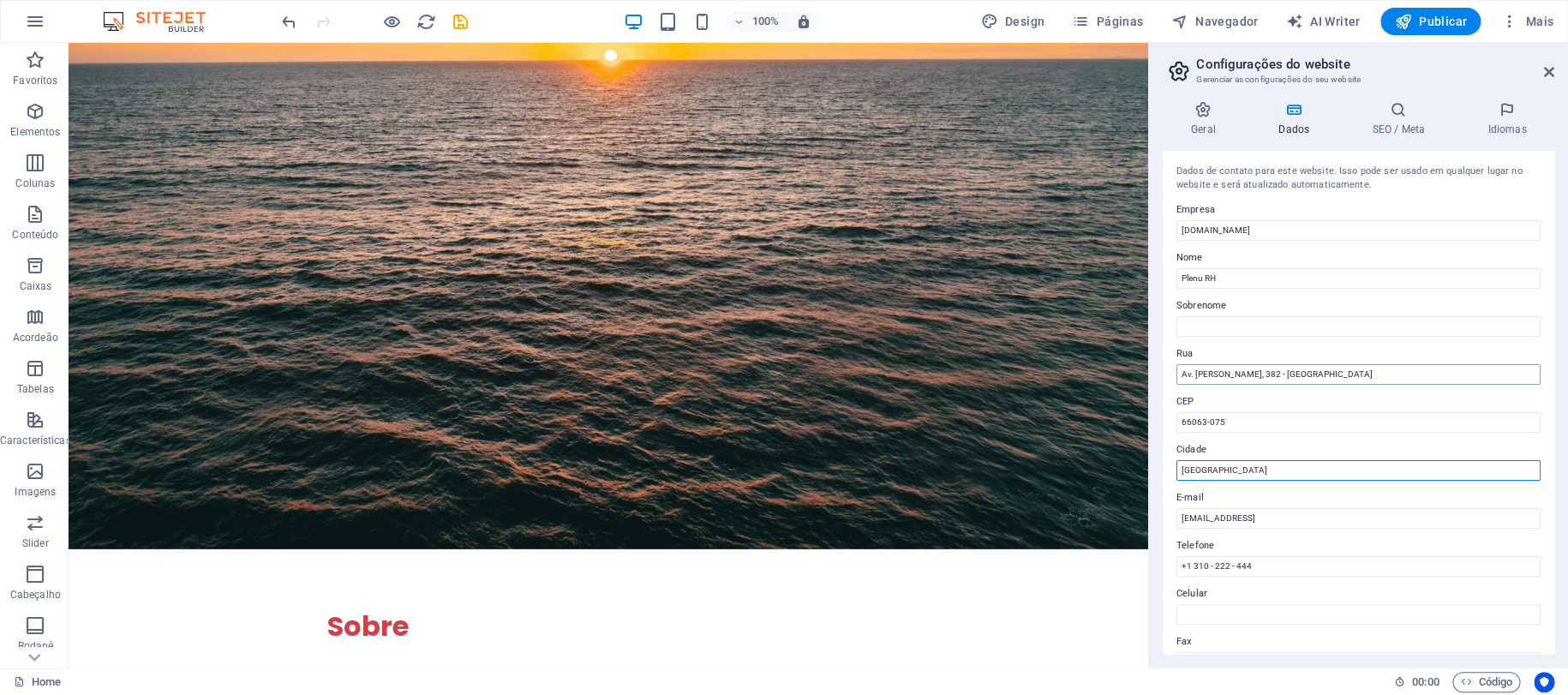
paste input ", Belém - PA, CEP:"
type input "Belém - PA"
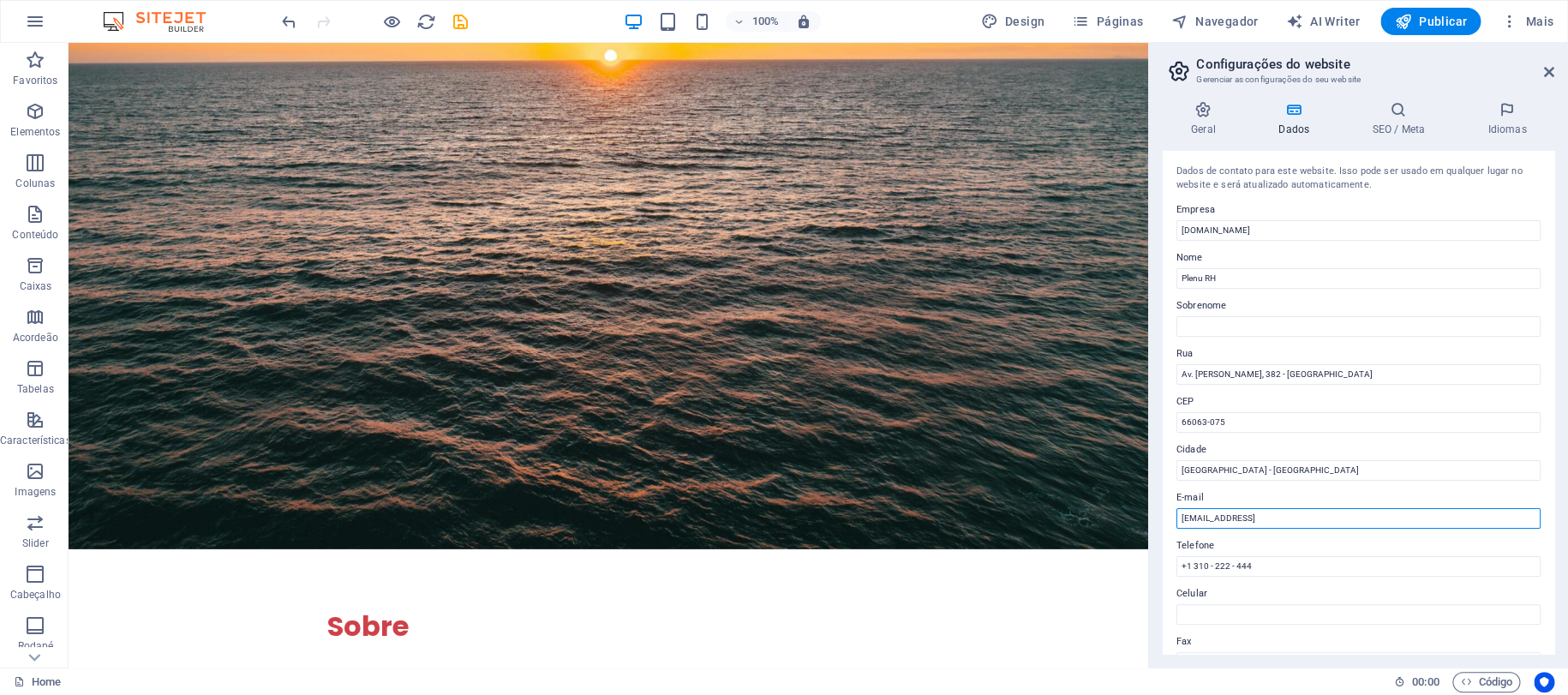
click at [1398, 515] on input "c06de01b325c80801f6b675f142ce0@cpanel.local" at bounding box center [1358, 518] width 364 height 21
paste input "ontato@plenu.com.br Ender"
type input "contato@plenu.com.br"
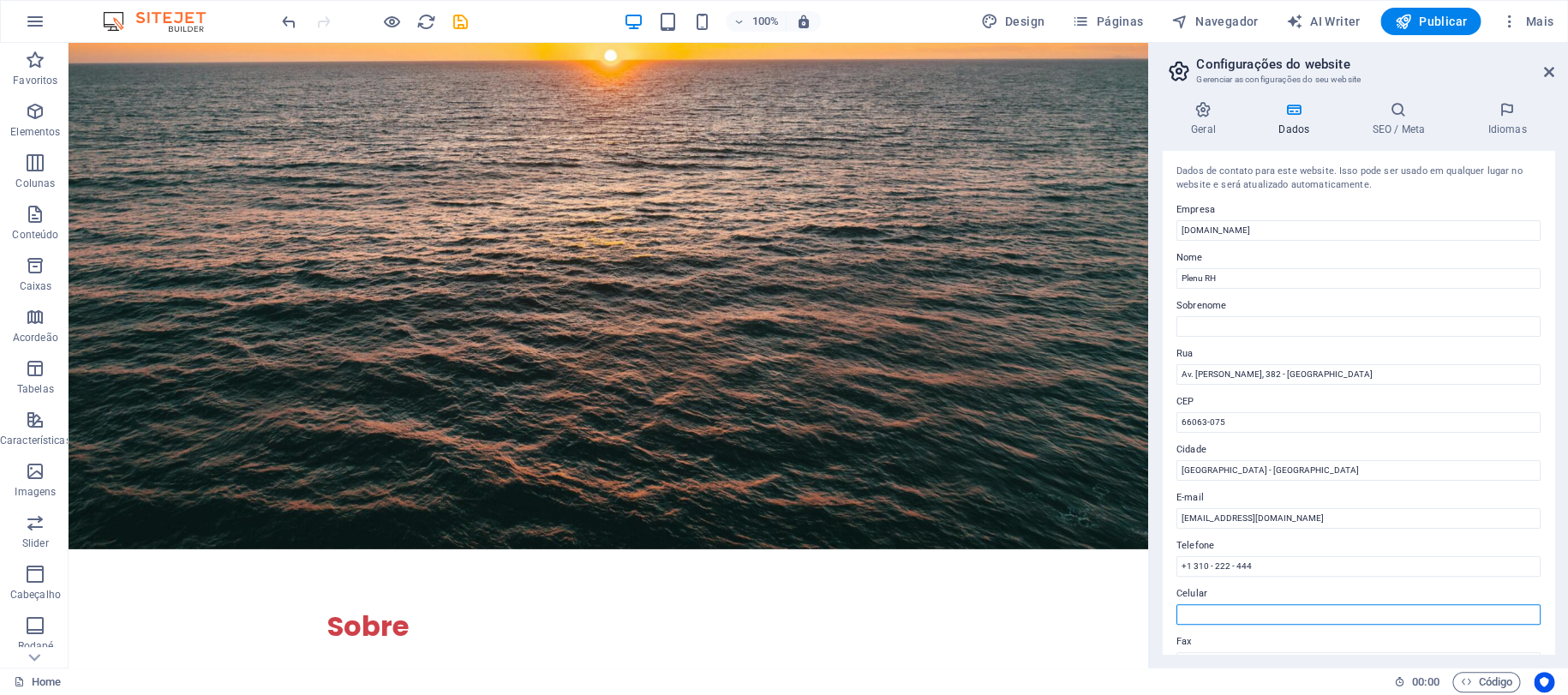
click at [1199, 613] on input "Celular" at bounding box center [1358, 614] width 364 height 21
paste input "Contatos Telefone: +55 (91) 9 8424 9643"
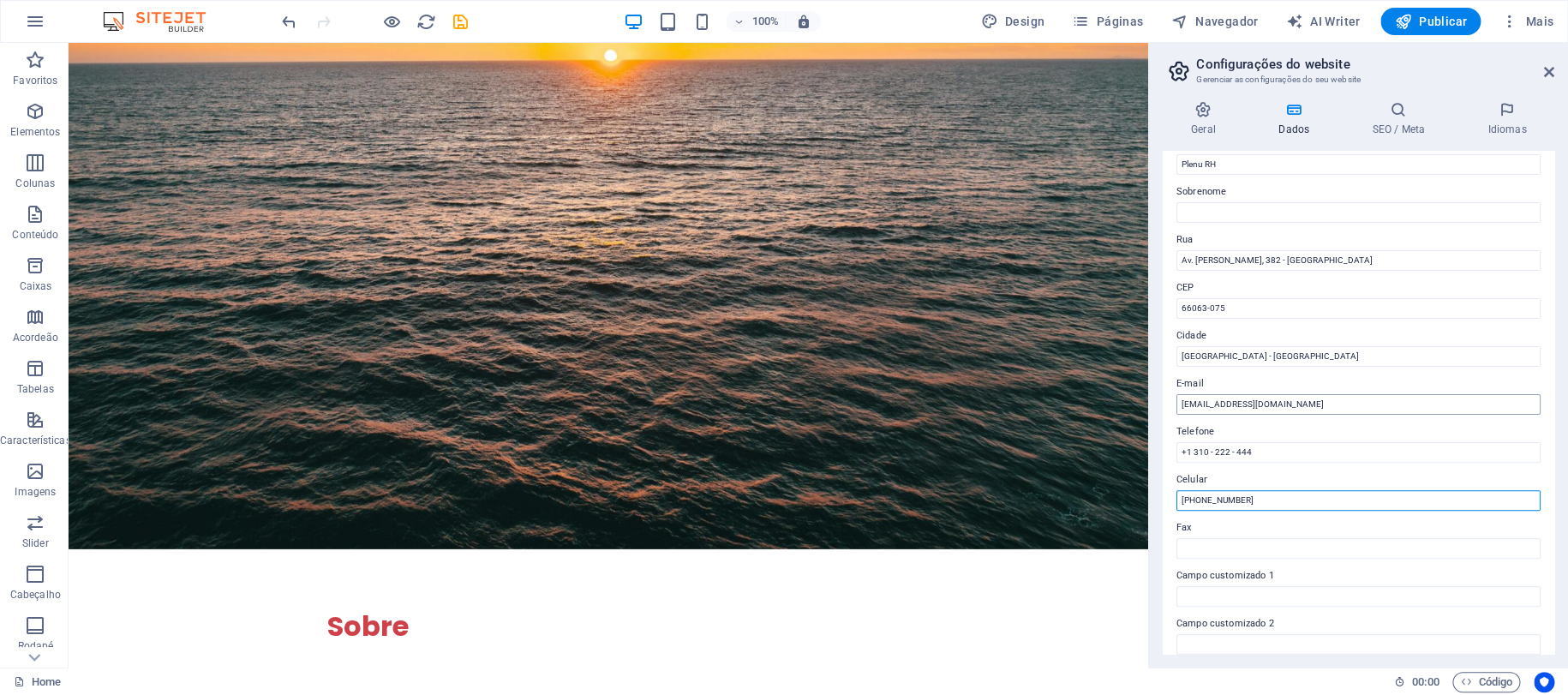
scroll to position [228, 0]
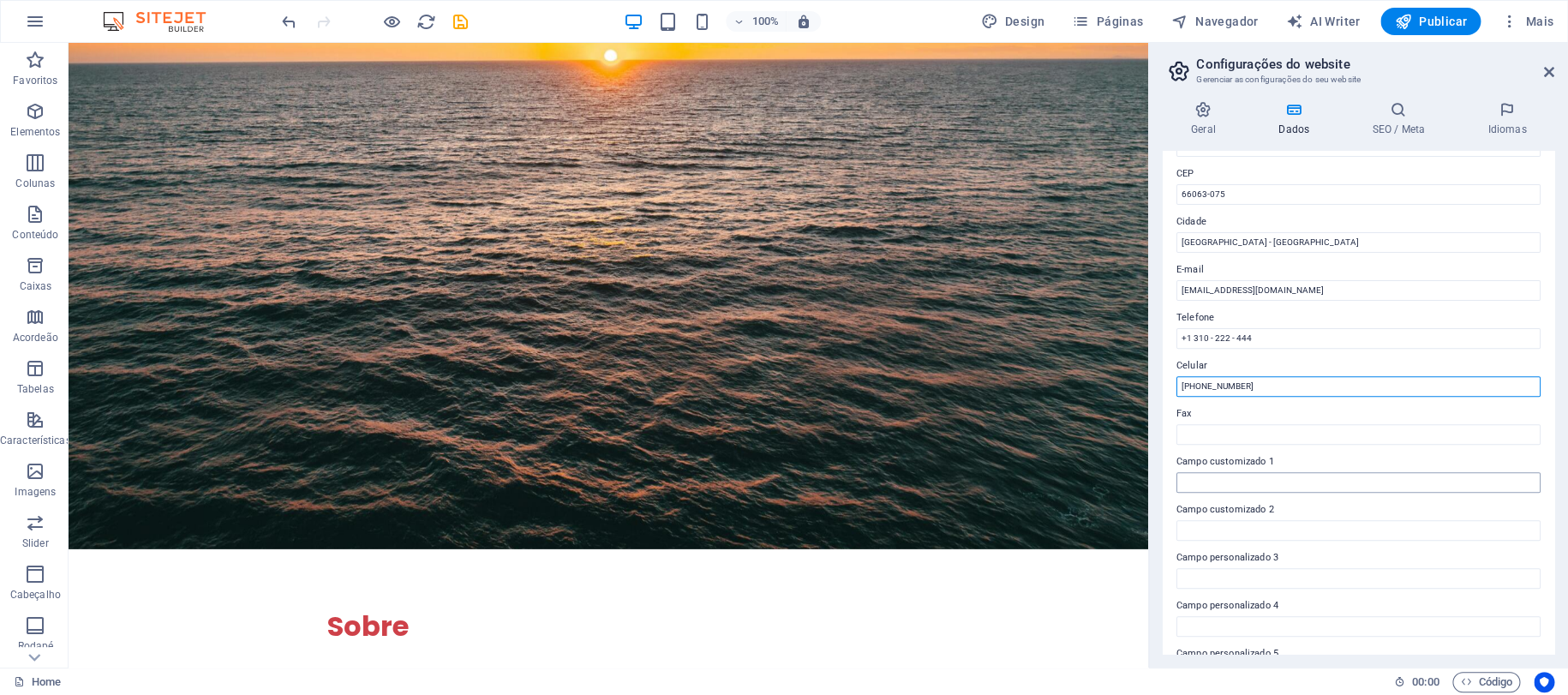
type input "+55 91 9 8424 9643"
click at [1287, 482] on input "Campo customizado 1" at bounding box center [1358, 482] width 364 height 21
paste input "Contatos Telefone:"
click at [1280, 389] on input "+55 91 9 8424 9643" at bounding box center [1358, 386] width 364 height 21
click at [1289, 486] on input "Contatos Telefone:" at bounding box center [1358, 482] width 364 height 21
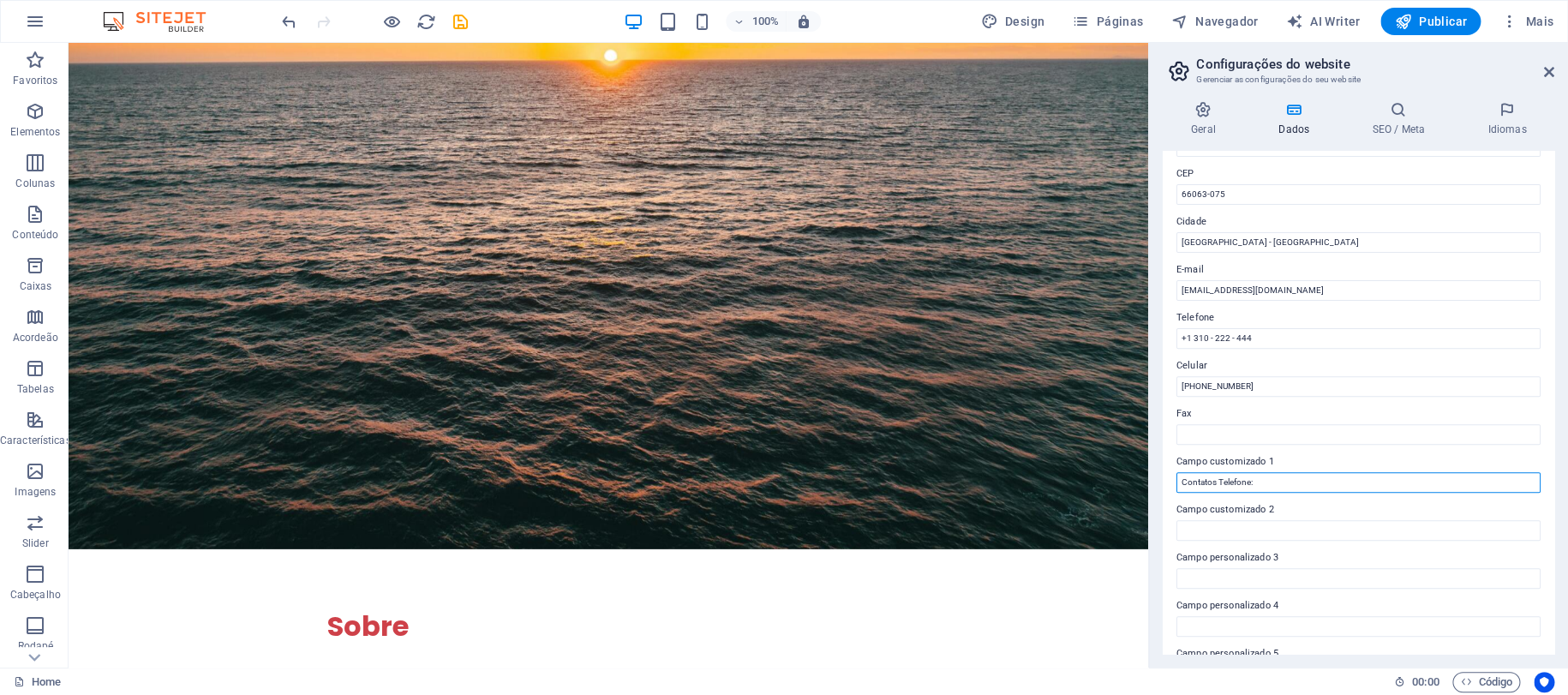
paste input "+55 91 9 8424 9643"
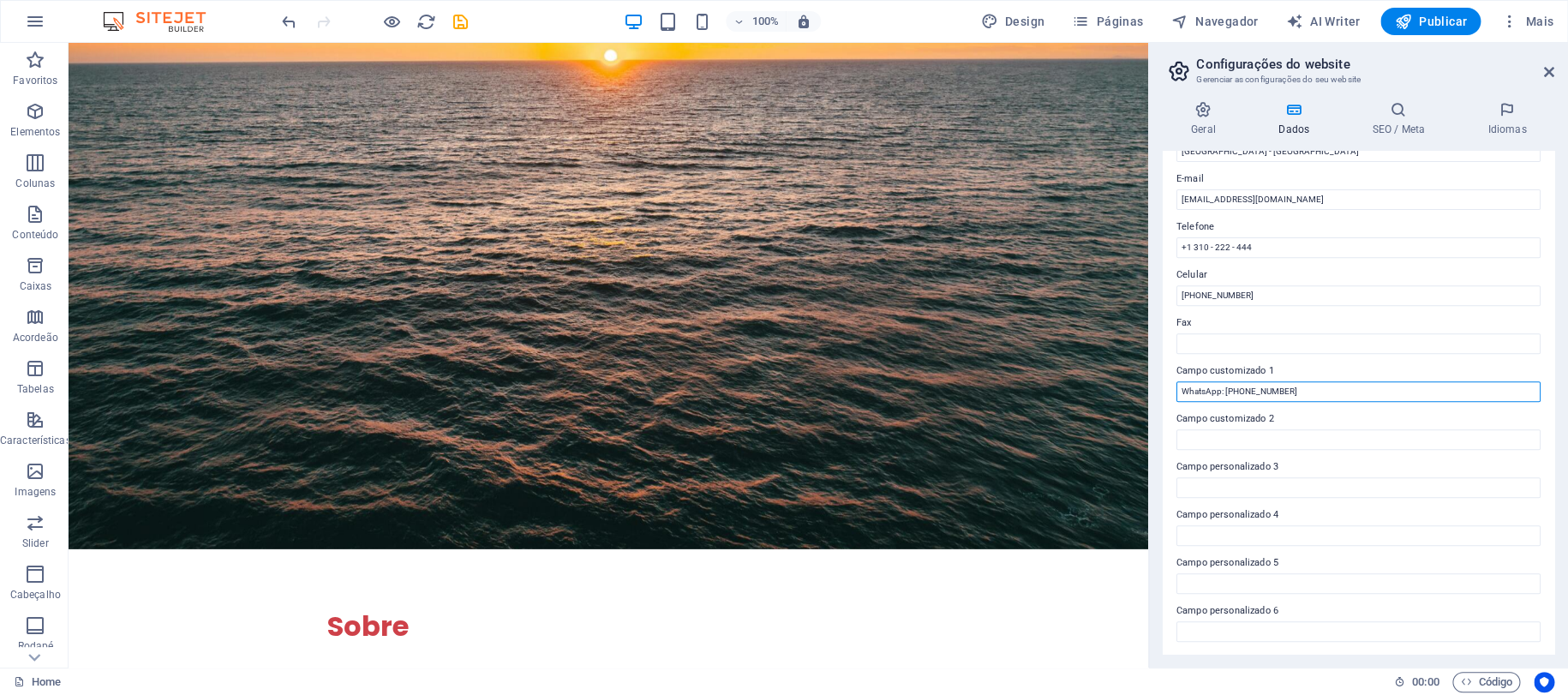
type input "WhatsApp: +55 91 9 8424 9643"
